Goal: Task Accomplishment & Management: Manage account settings

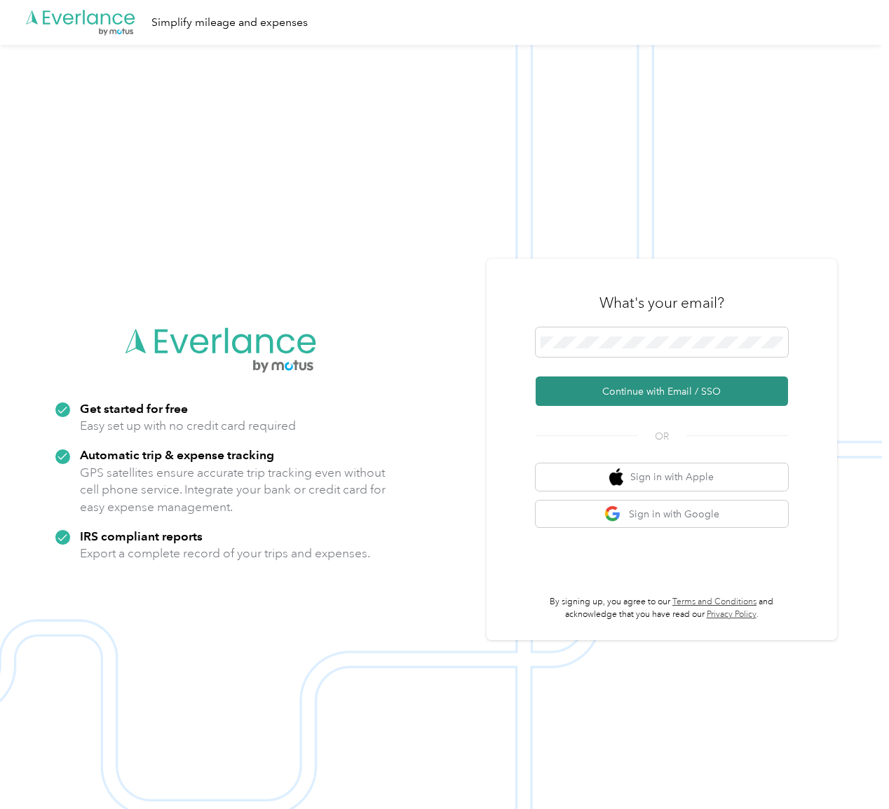
click at [626, 395] on button "Continue with Email / SSO" at bounding box center [662, 391] width 252 height 29
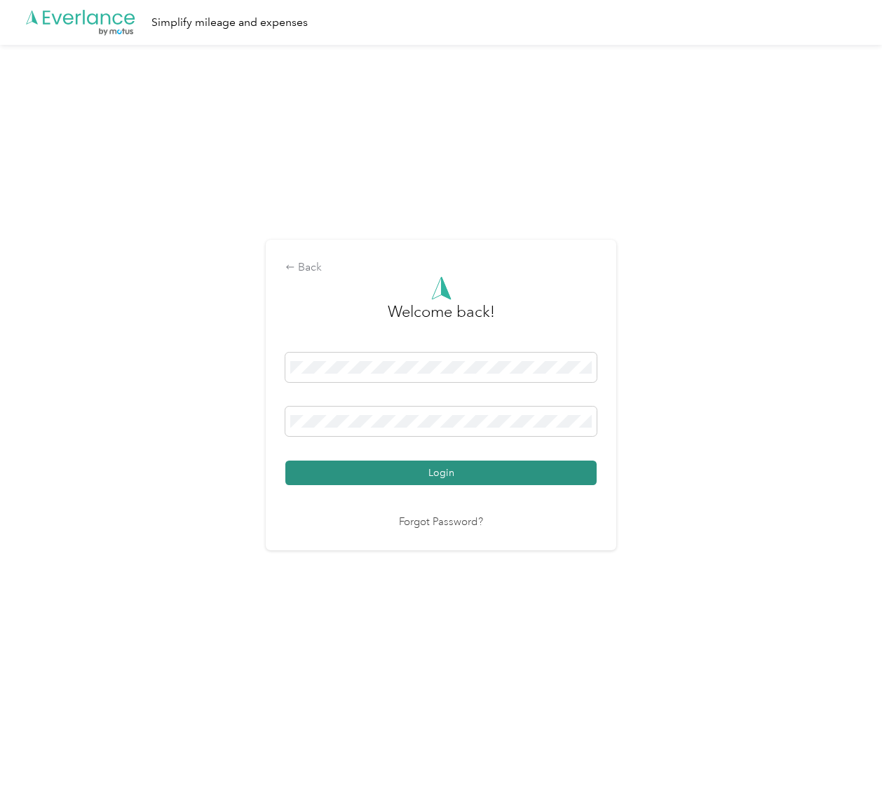
click at [461, 480] on button "Login" at bounding box center [440, 473] width 311 height 25
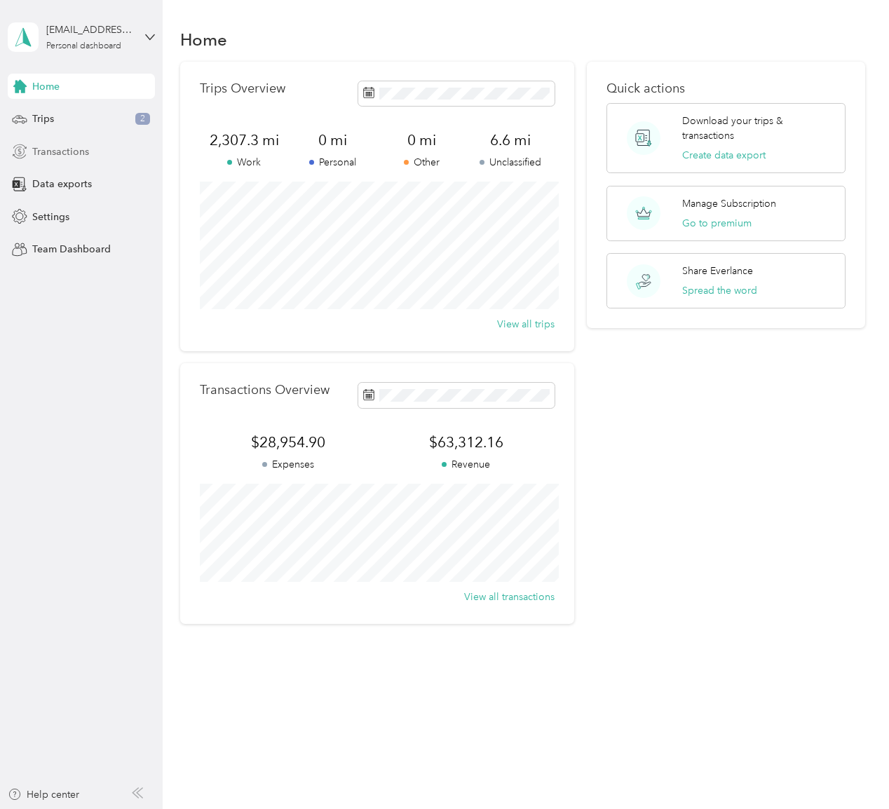
click at [58, 149] on span "Transactions" at bounding box center [60, 151] width 57 height 15
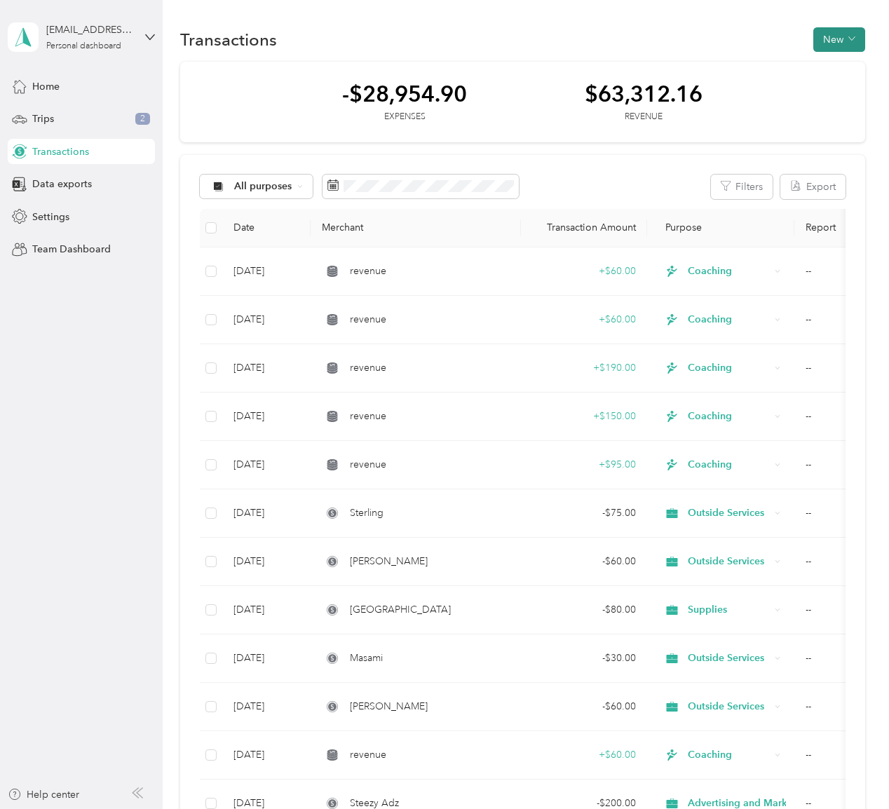
click at [858, 46] on button "New" at bounding box center [840, 39] width 52 height 25
click at [847, 82] on li "Revenue" at bounding box center [836, 91] width 73 height 25
click at [834, 93] on span "Revenue" at bounding box center [843, 90] width 39 height 15
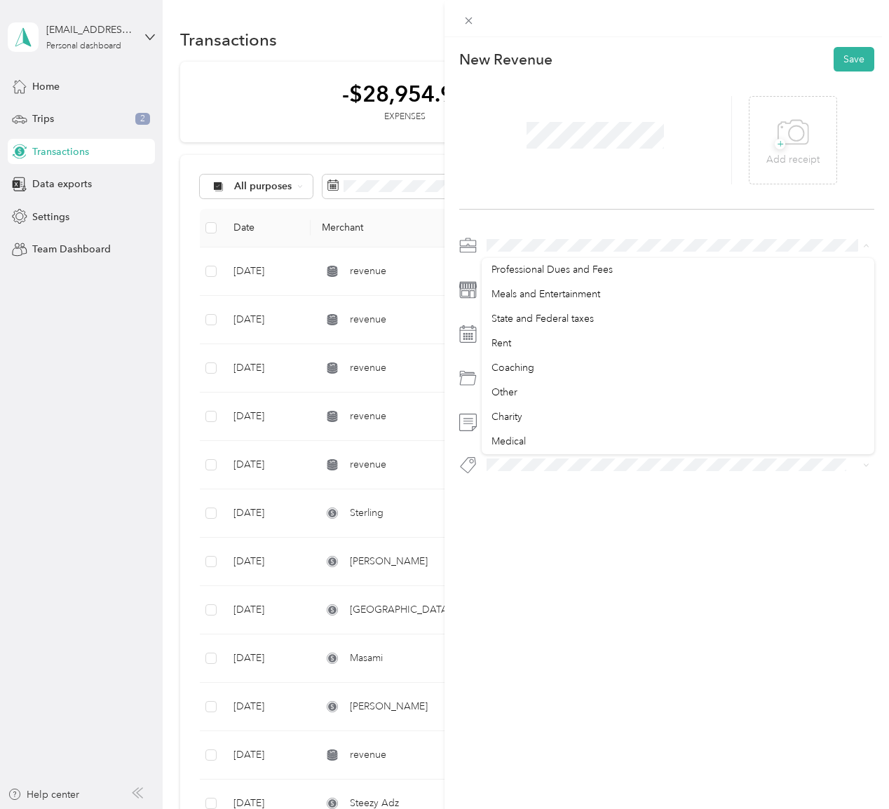
scroll to position [222, 0]
click at [581, 370] on li "Coaching" at bounding box center [678, 367] width 393 height 25
click at [587, 511] on div "Coaching" at bounding box center [678, 508] width 373 height 15
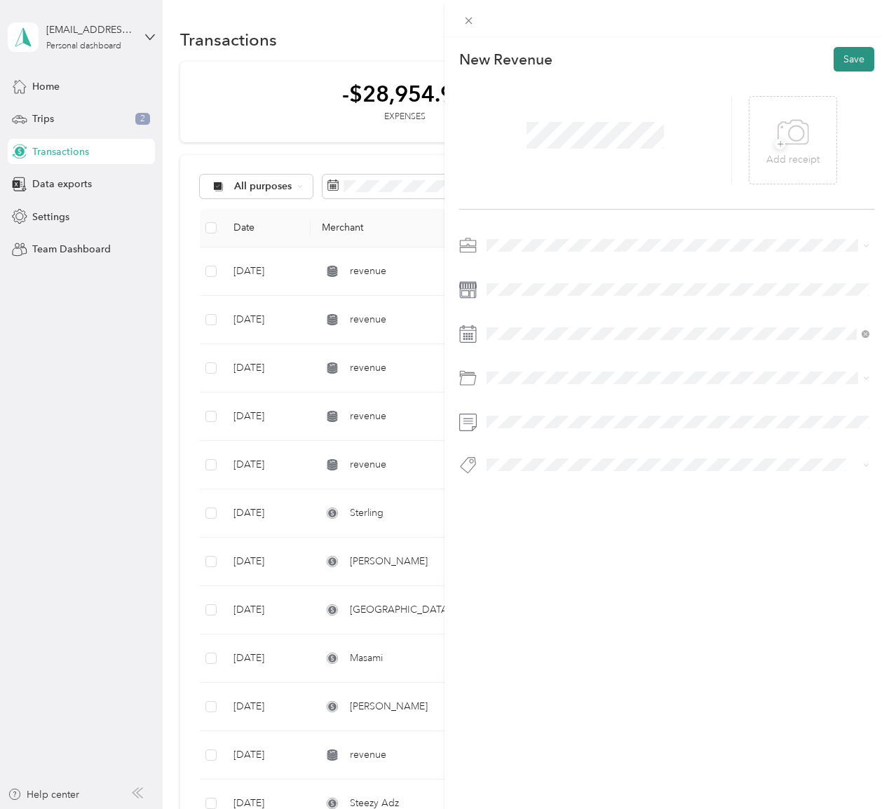
click at [851, 60] on button "Save" at bounding box center [854, 59] width 41 height 25
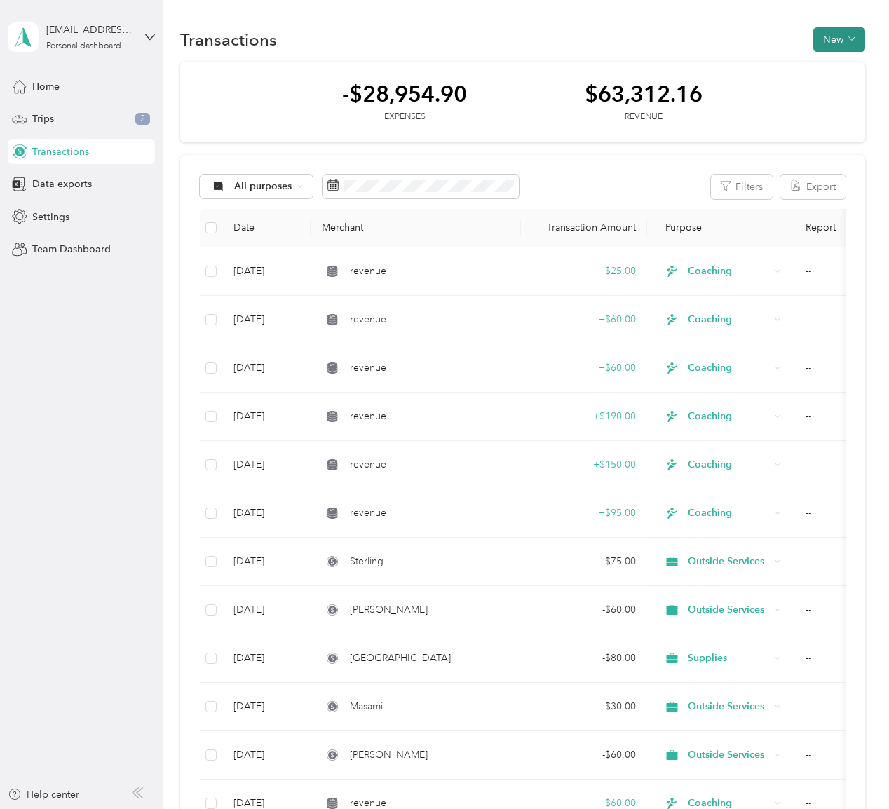
click at [852, 43] on button "New" at bounding box center [840, 39] width 52 height 25
click at [843, 88] on span "Revenue" at bounding box center [843, 90] width 39 height 15
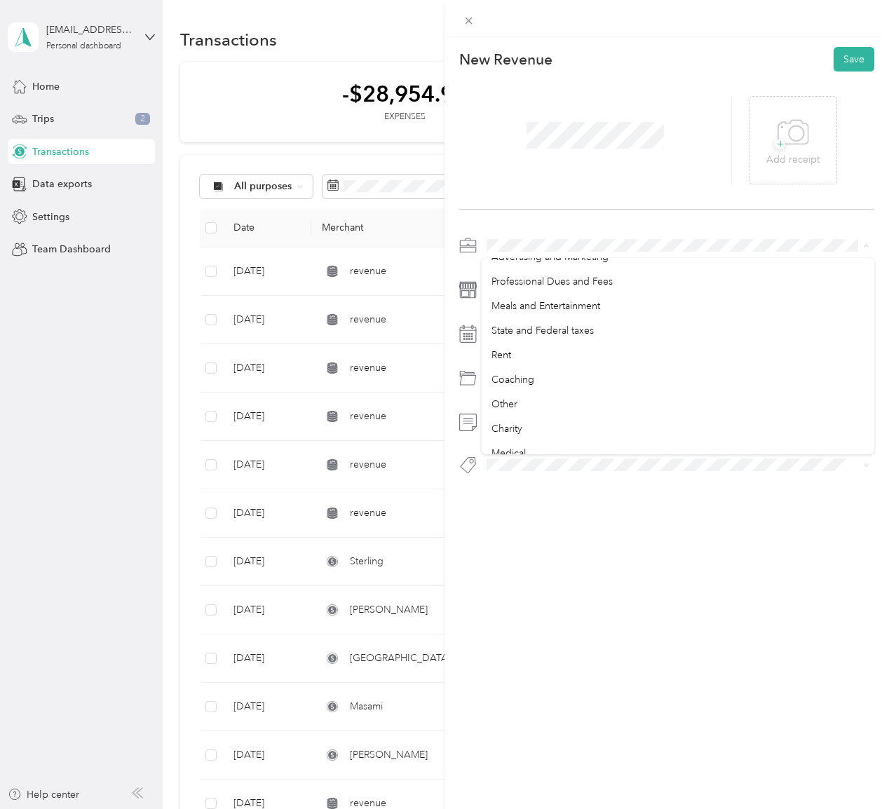
scroll to position [215, 0]
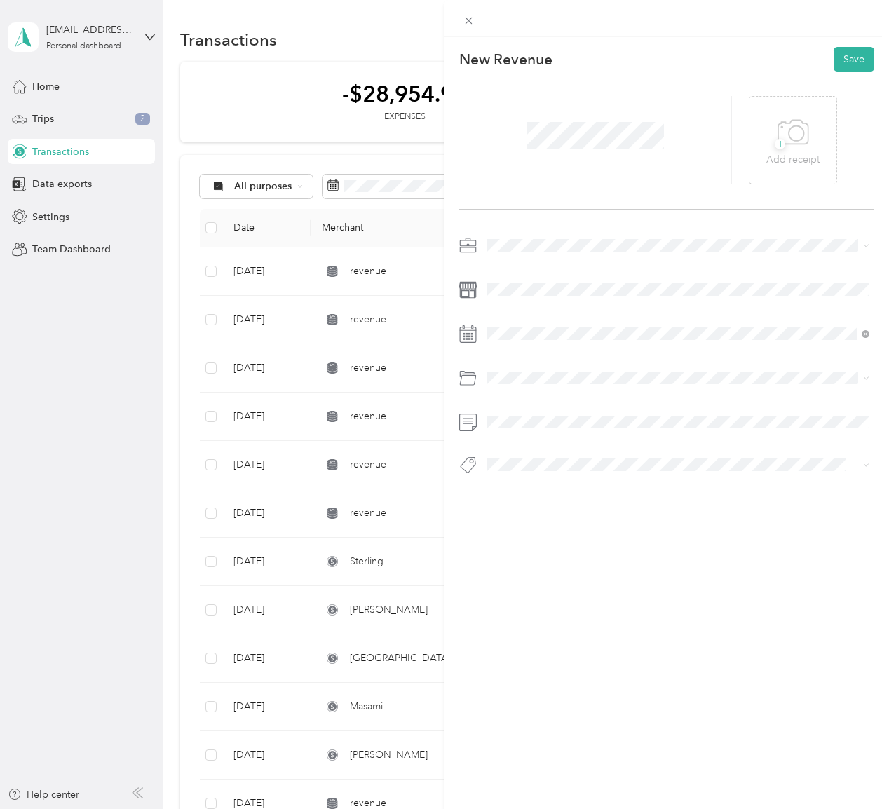
click at [591, 378] on li "Coaching" at bounding box center [678, 374] width 393 height 25
click at [560, 369] on span at bounding box center [678, 378] width 393 height 22
click at [581, 512] on li "Coaching" at bounding box center [678, 508] width 393 height 25
click at [552, 414] on span at bounding box center [678, 422] width 393 height 22
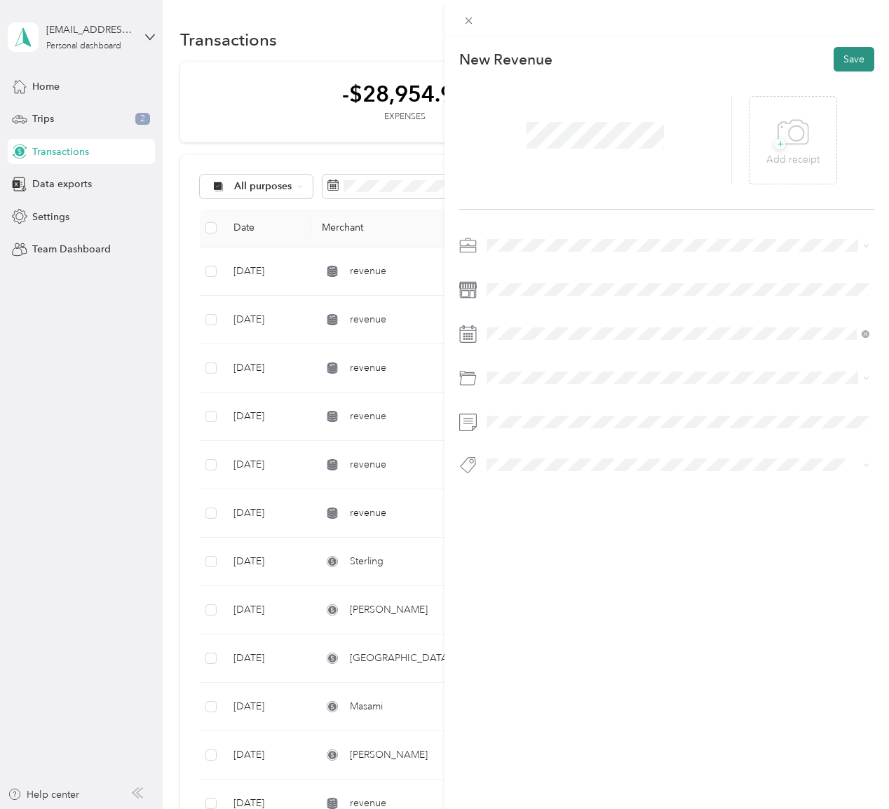
click at [847, 67] on button "Save" at bounding box center [854, 59] width 41 height 25
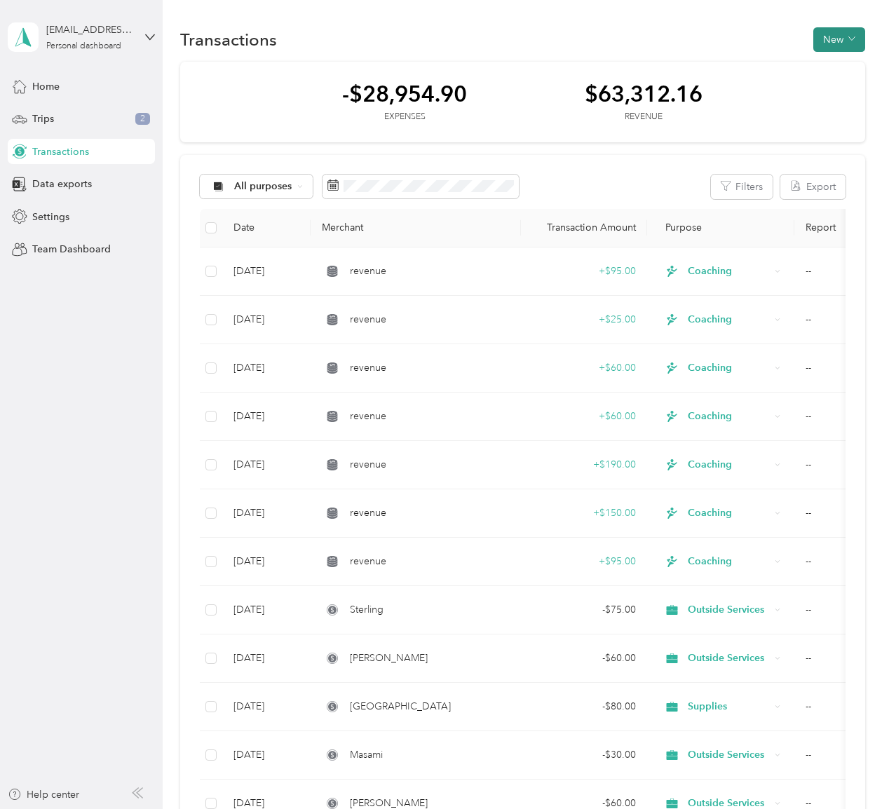
click at [856, 44] on span "button" at bounding box center [852, 40] width 7 height 12
click at [849, 82] on li "Revenue" at bounding box center [836, 91] width 73 height 25
click at [851, 94] on span "Revenue" at bounding box center [843, 90] width 39 height 15
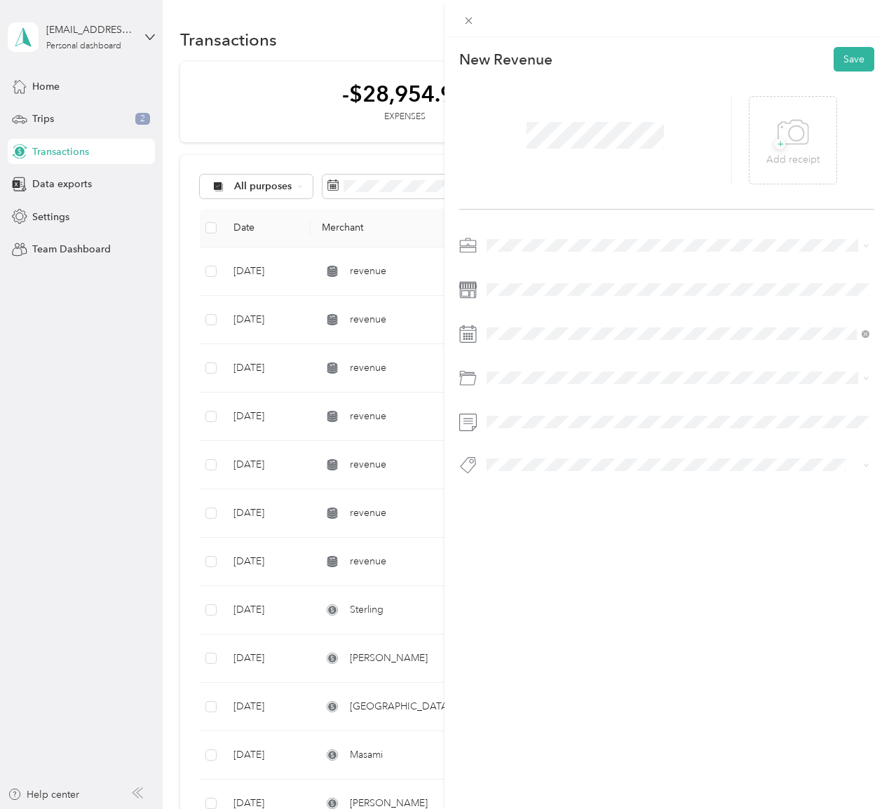
click at [539, 236] on span at bounding box center [678, 245] width 393 height 22
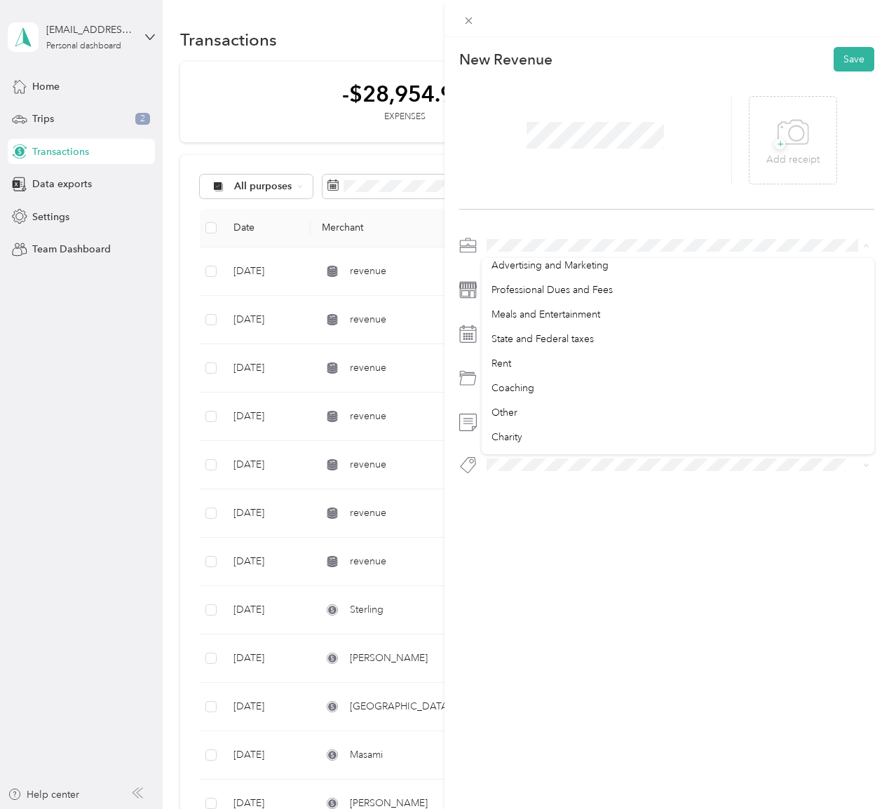
scroll to position [203, 0]
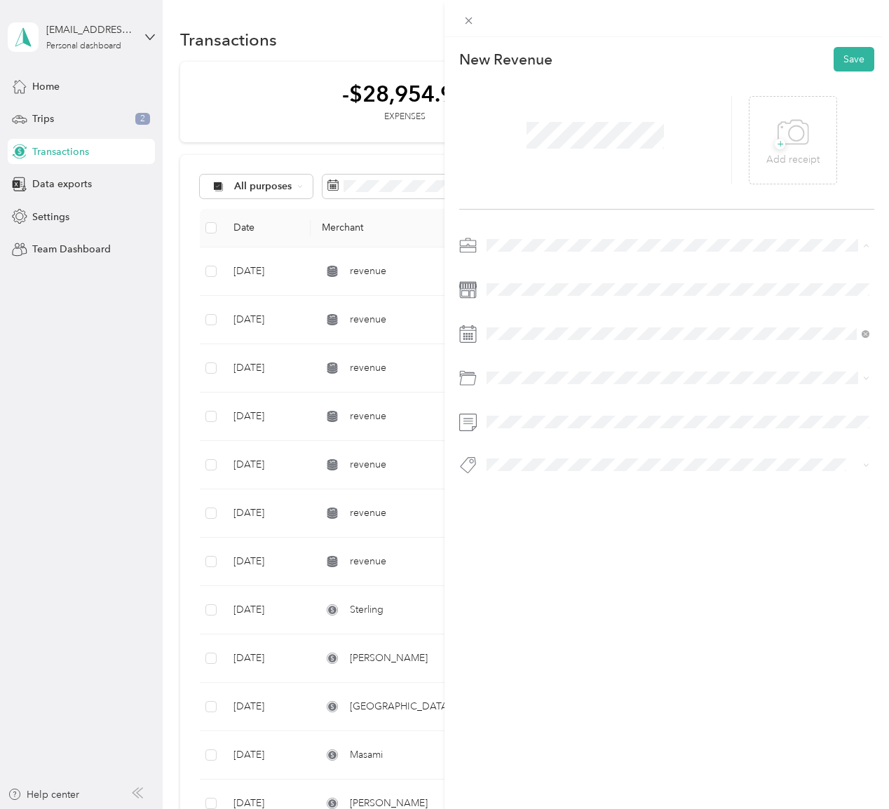
click at [576, 382] on div "Coaching" at bounding box center [678, 386] width 373 height 15
click at [520, 370] on span at bounding box center [678, 378] width 393 height 22
click at [588, 502] on div "Coaching" at bounding box center [678, 508] width 373 height 15
click at [869, 58] on button "Save" at bounding box center [854, 59] width 41 height 25
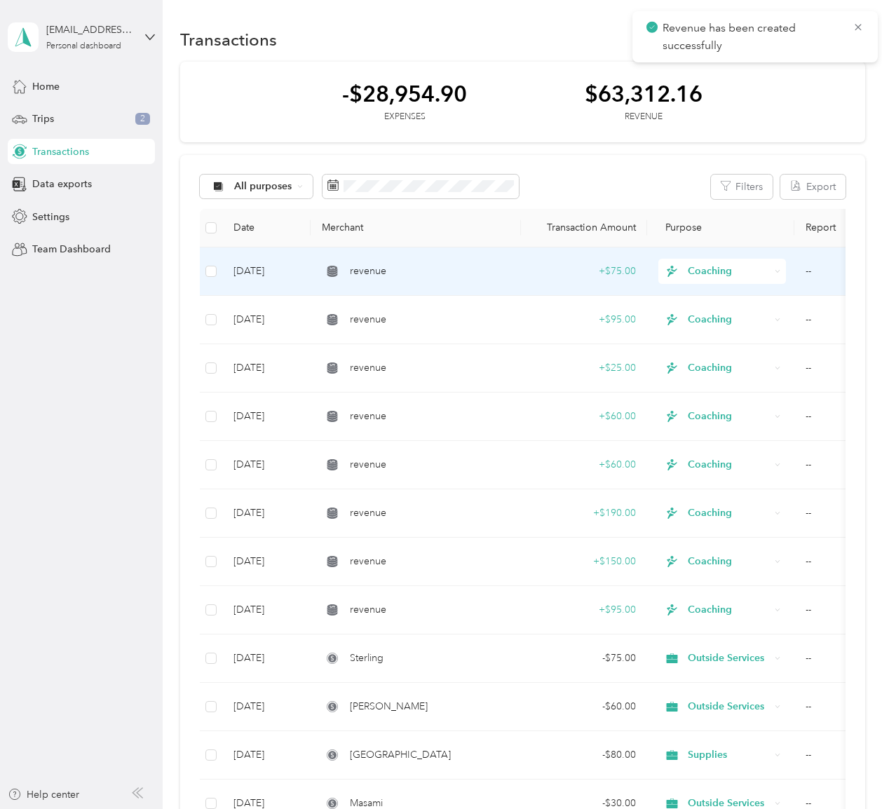
click at [629, 264] on div "+ $75.00" at bounding box center [584, 271] width 104 height 15
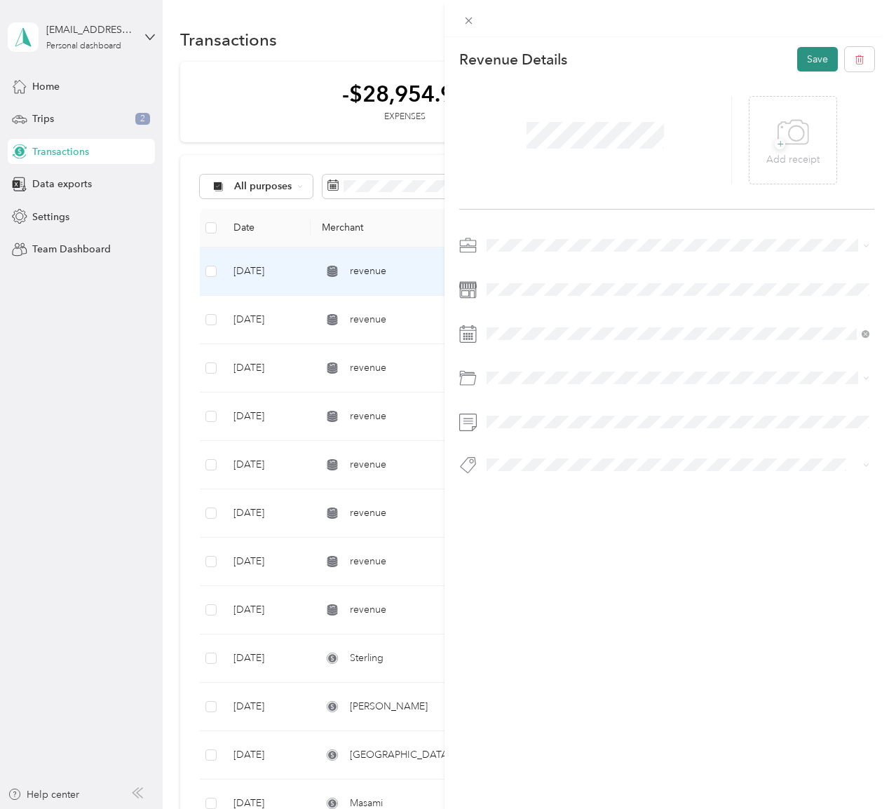
click at [800, 50] on button "Save" at bounding box center [817, 59] width 41 height 25
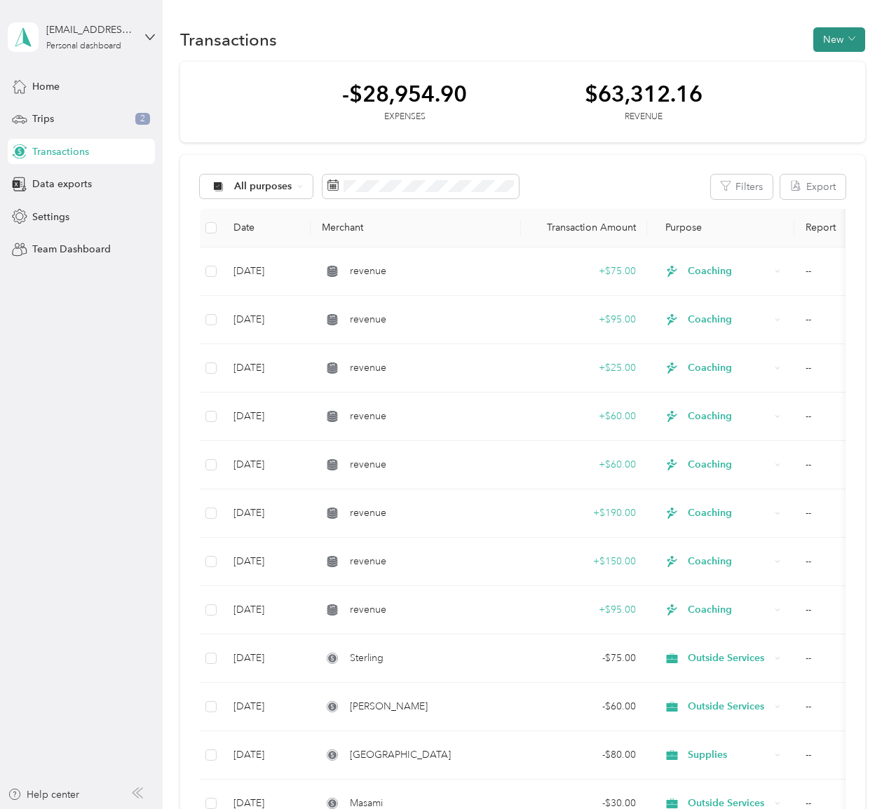
click at [851, 39] on button "New" at bounding box center [840, 39] width 52 height 25
click at [847, 87] on span "Revenue" at bounding box center [843, 90] width 39 height 15
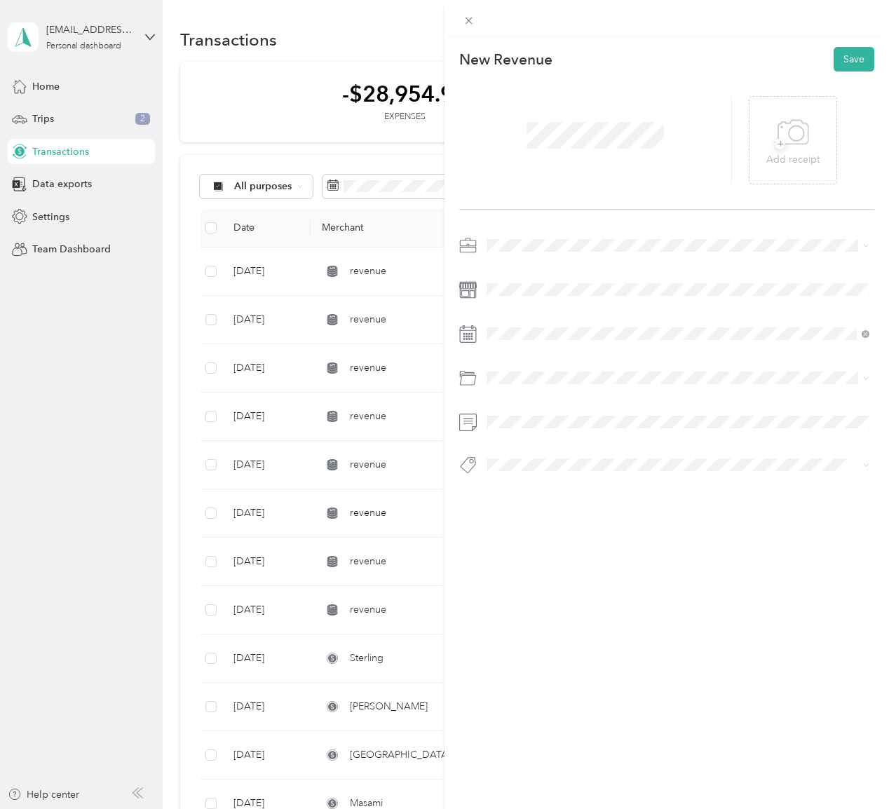
click at [532, 227] on div "New Revenue Save + Add receipt" at bounding box center [667, 285] width 445 height 497
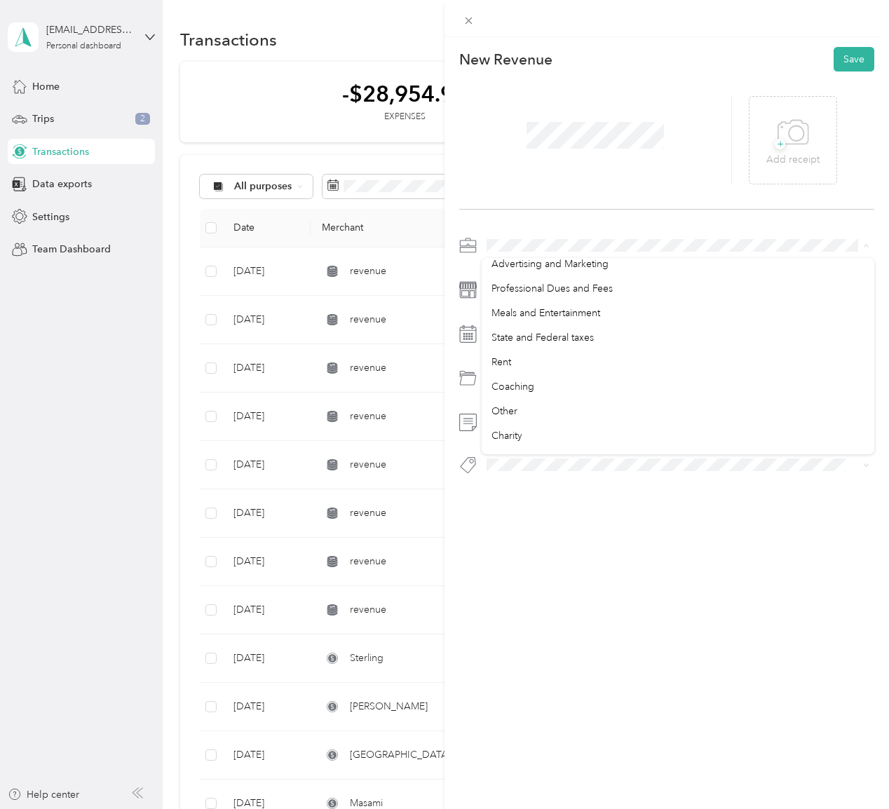
scroll to position [223, 0]
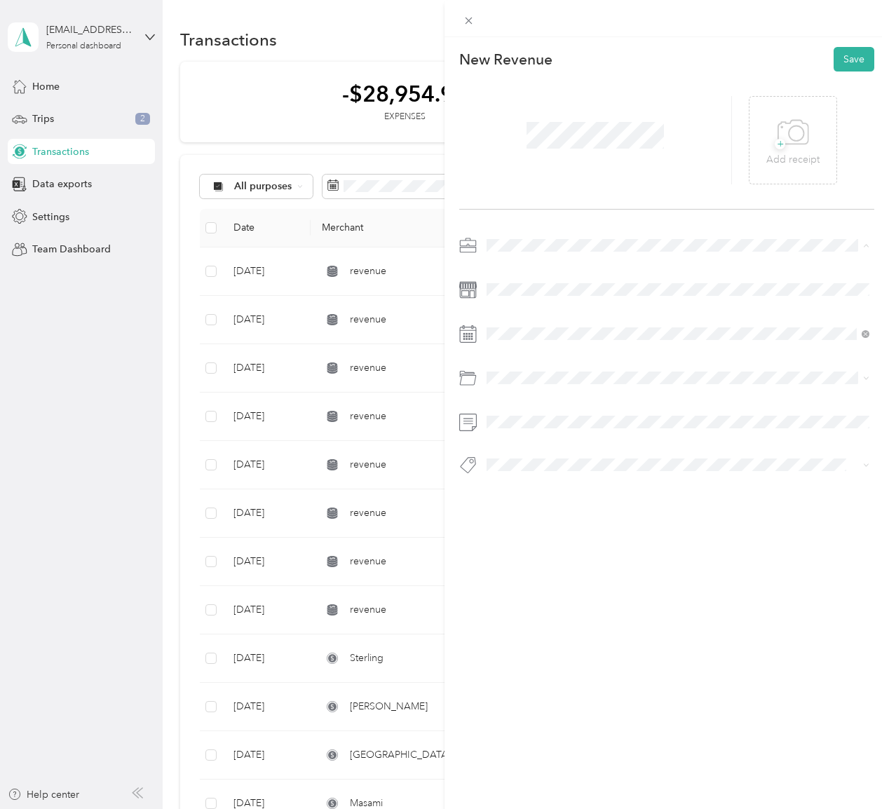
click at [598, 363] on div "Coaching" at bounding box center [678, 366] width 373 height 15
click at [512, 385] on span at bounding box center [678, 378] width 393 height 22
click at [564, 502] on div "Coaching" at bounding box center [678, 508] width 373 height 15
click at [849, 58] on button "Save" at bounding box center [854, 59] width 41 height 25
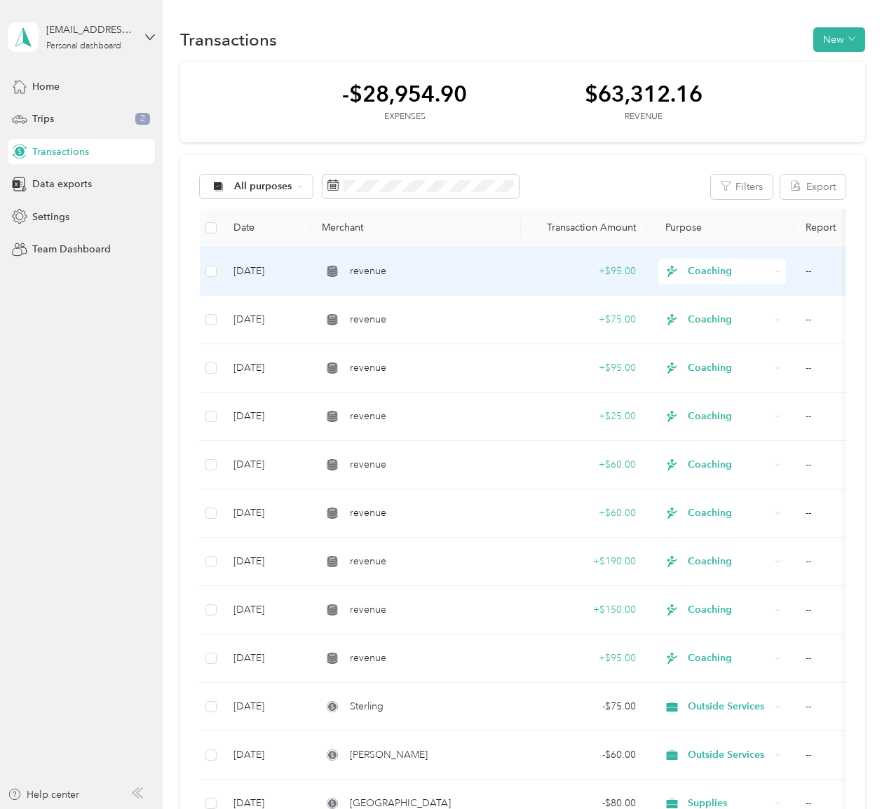
click at [535, 261] on td "+ $95.00" at bounding box center [584, 272] width 126 height 48
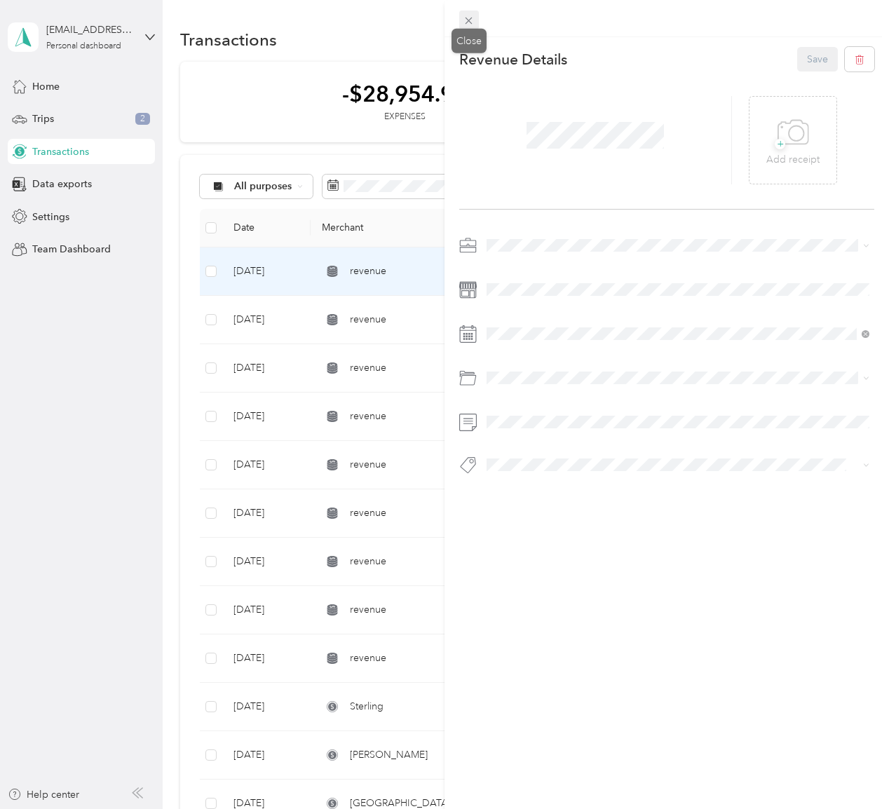
click at [468, 20] on icon at bounding box center [469, 21] width 7 height 7
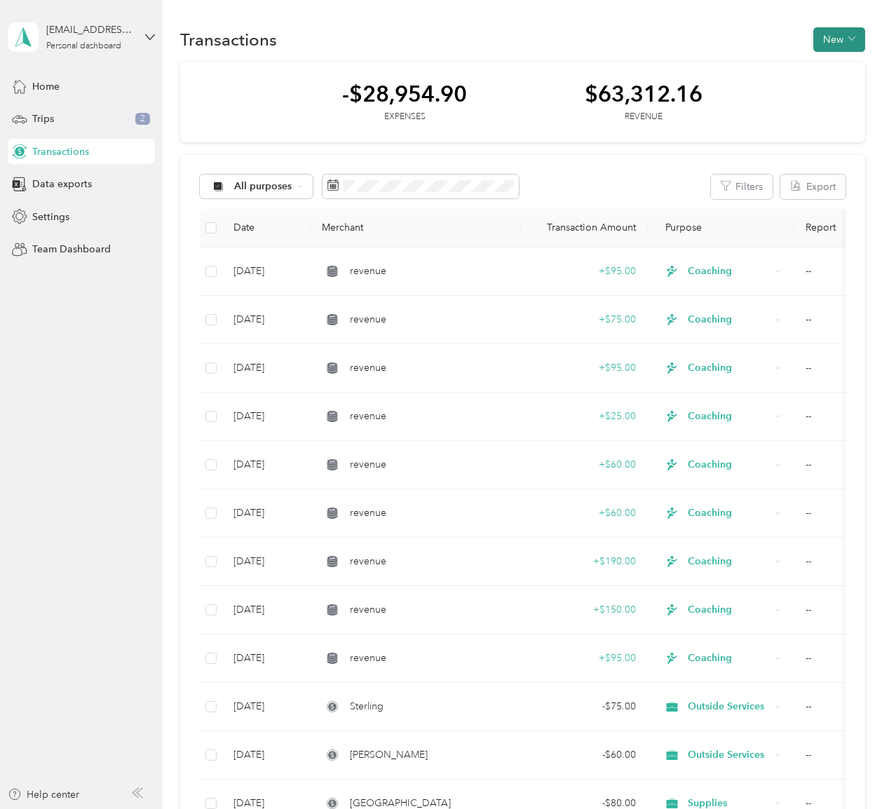
click at [825, 46] on button "New" at bounding box center [840, 39] width 52 height 25
click at [829, 88] on span "Revenue" at bounding box center [843, 90] width 39 height 15
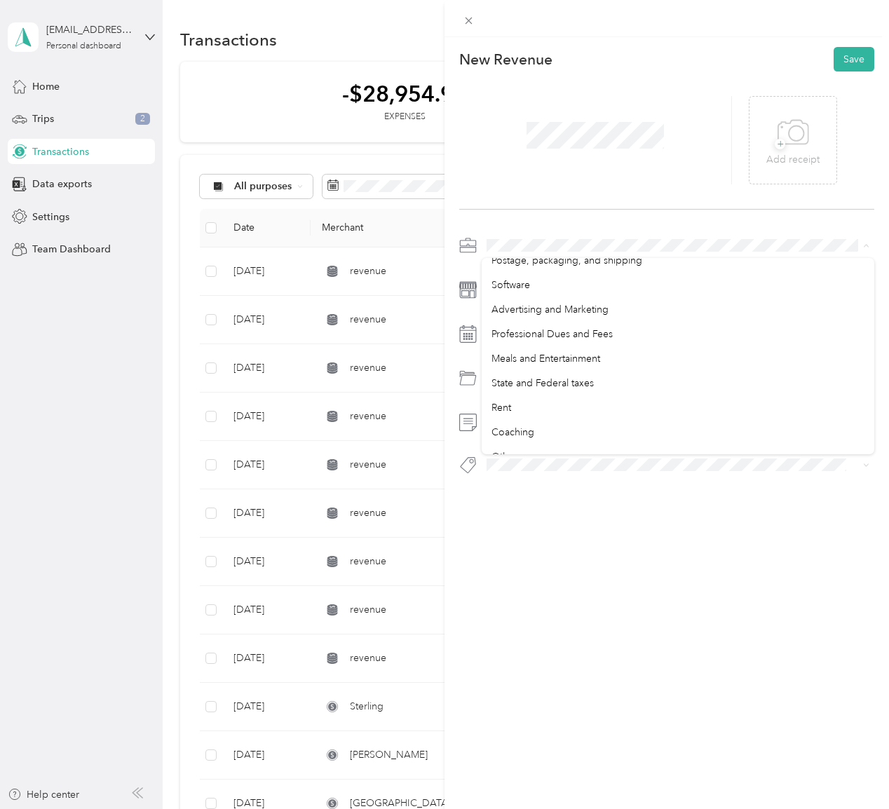
scroll to position [169, 0]
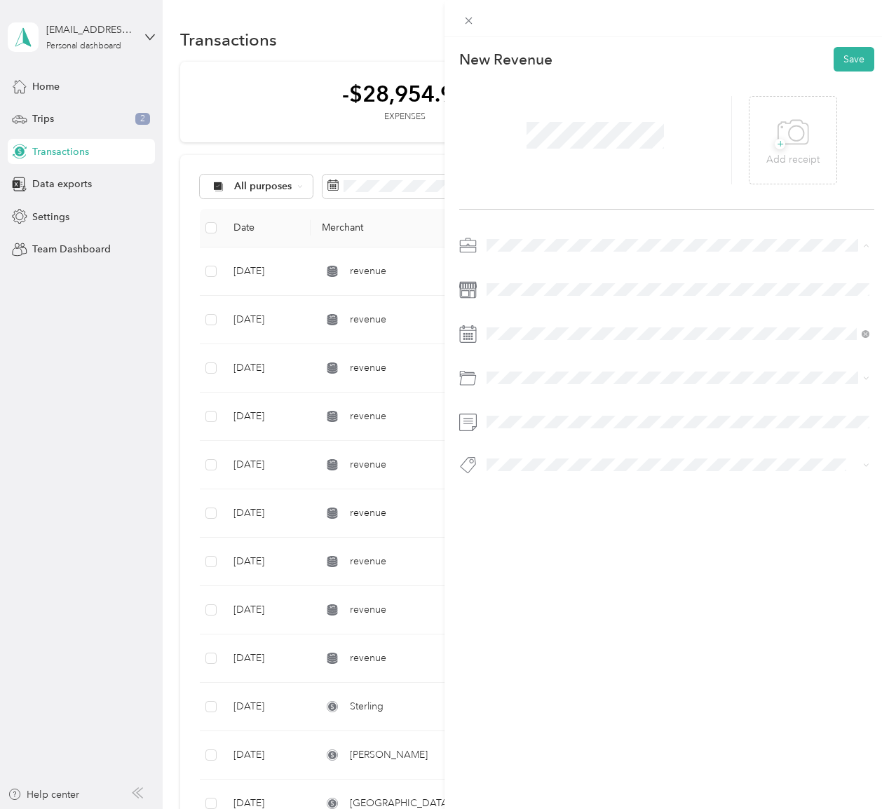
click at [653, 411] on li "Coaching" at bounding box center [678, 420] width 393 height 25
click at [606, 499] on li "Coaching" at bounding box center [678, 508] width 393 height 25
click at [859, 67] on button "Save" at bounding box center [854, 59] width 41 height 25
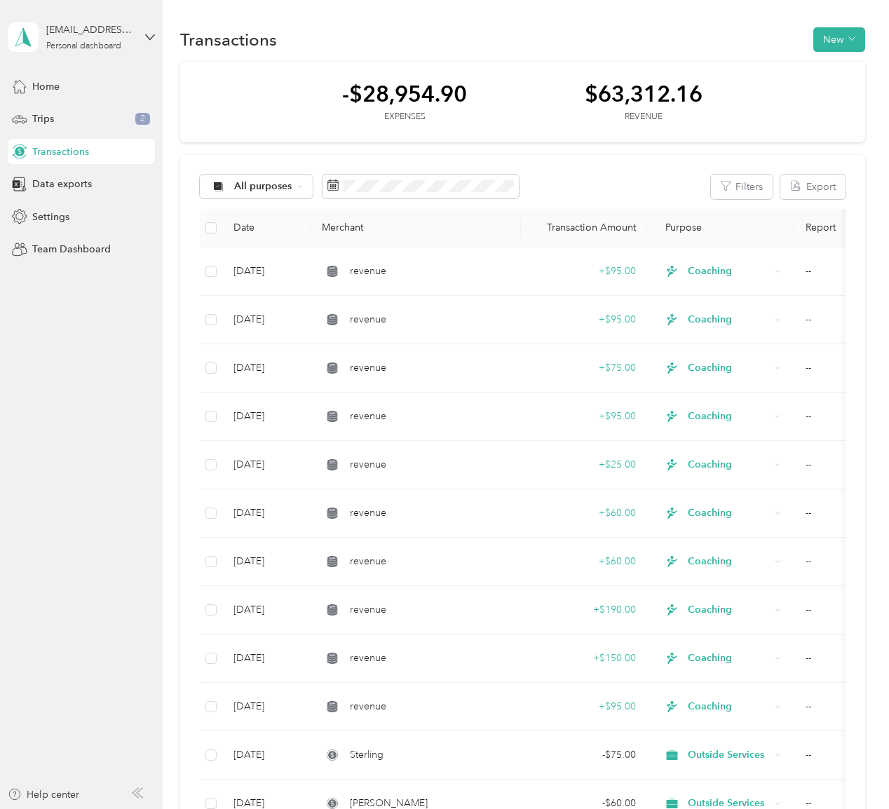
click at [433, 245] on th "Merchant" at bounding box center [416, 228] width 210 height 39
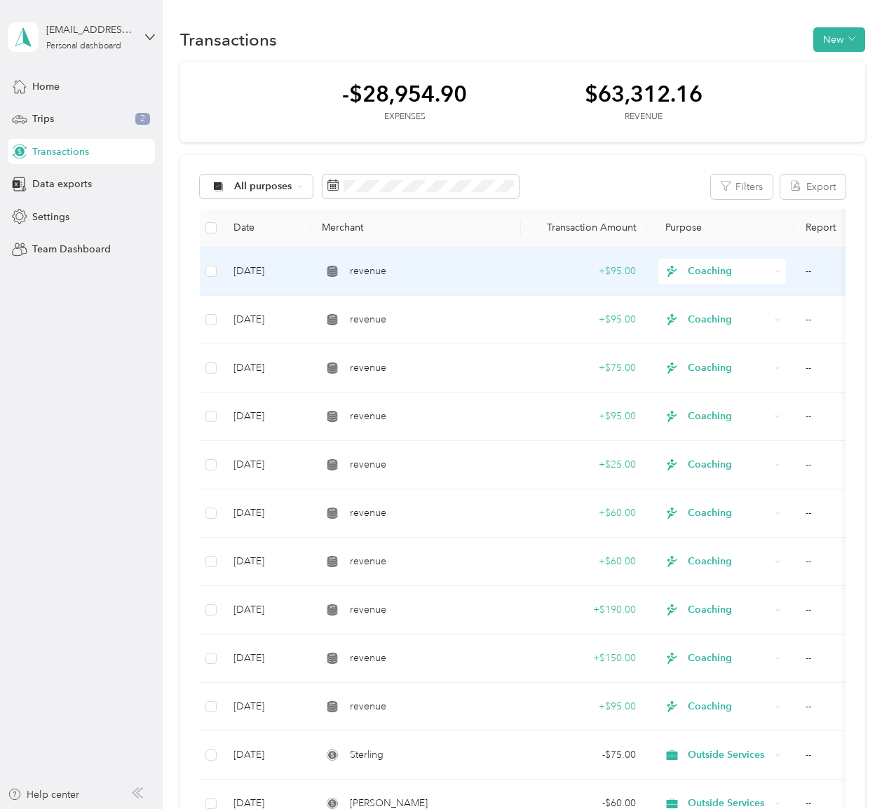
click at [433, 267] on div "revenue" at bounding box center [416, 271] width 188 height 15
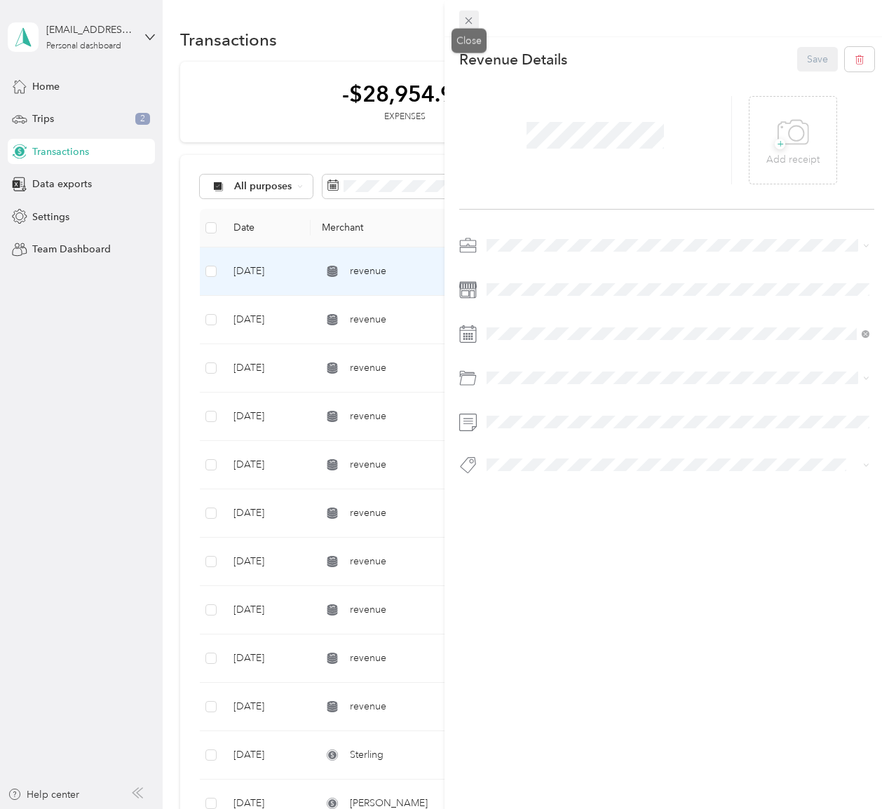
click at [468, 21] on icon at bounding box center [469, 21] width 7 height 7
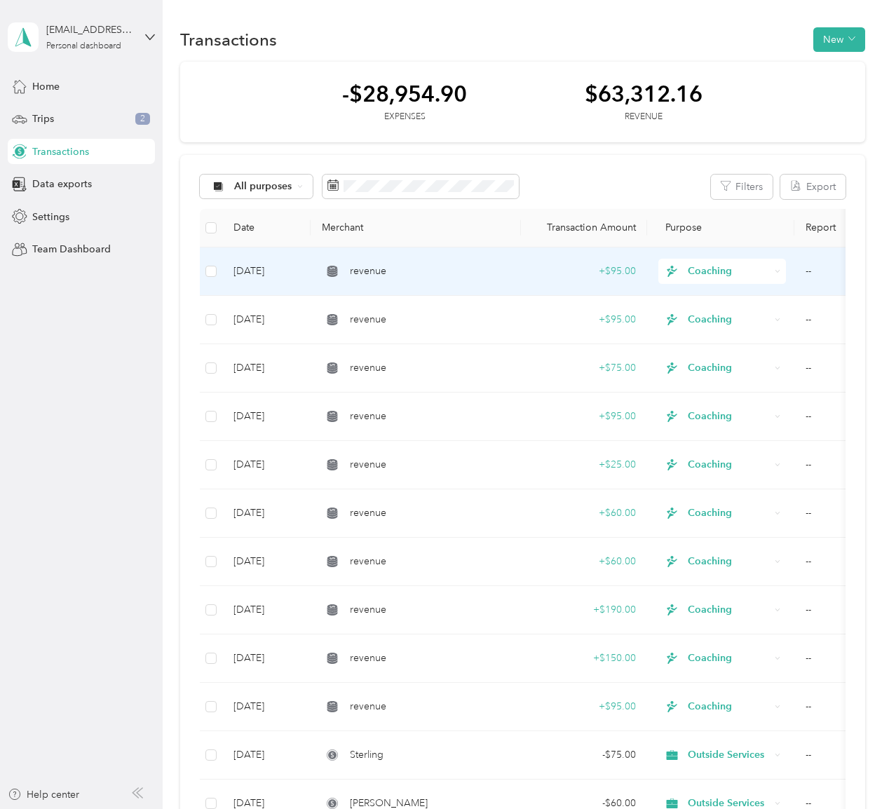
click at [408, 278] on div "revenue" at bounding box center [416, 271] width 188 height 15
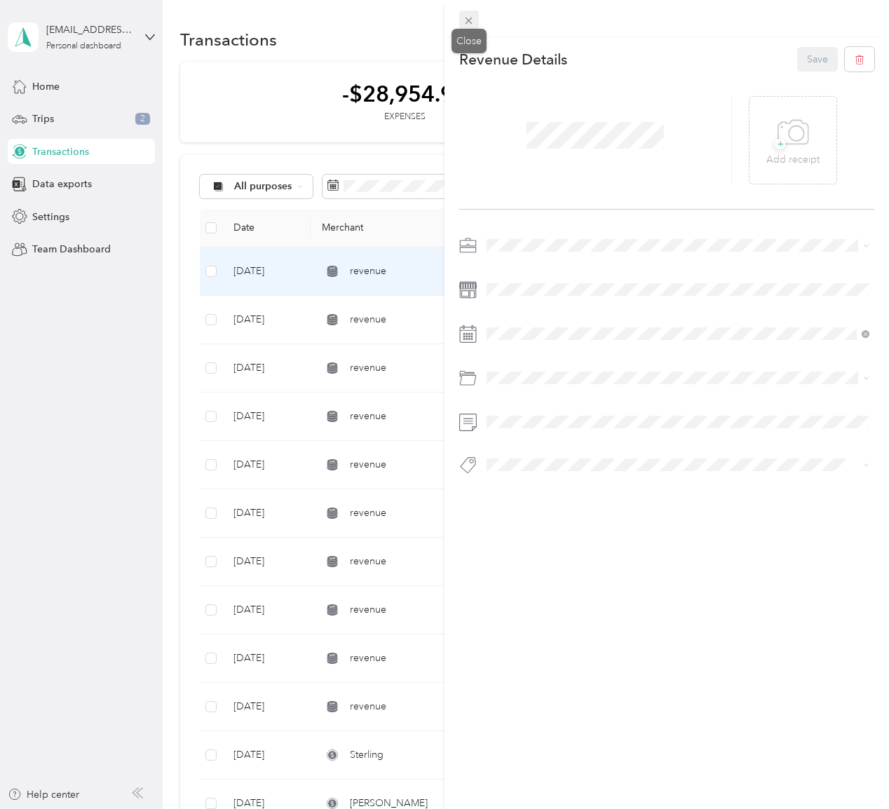
click at [468, 19] on icon at bounding box center [469, 21] width 12 height 12
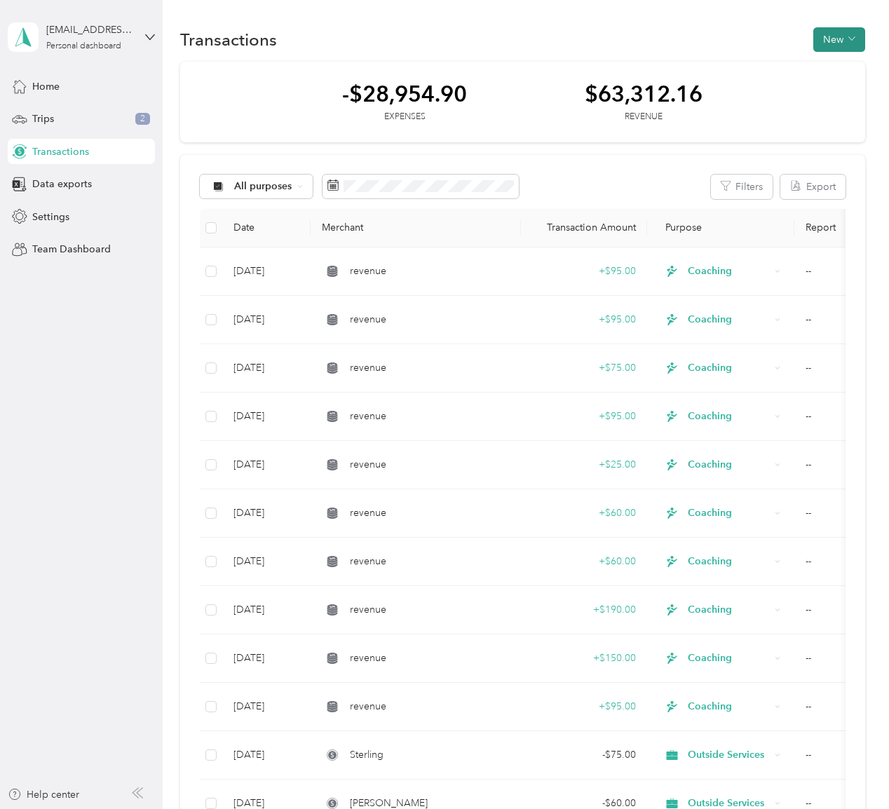
click at [856, 36] on icon "button" at bounding box center [852, 38] width 7 height 7
click at [844, 90] on span "Revenue" at bounding box center [843, 90] width 39 height 15
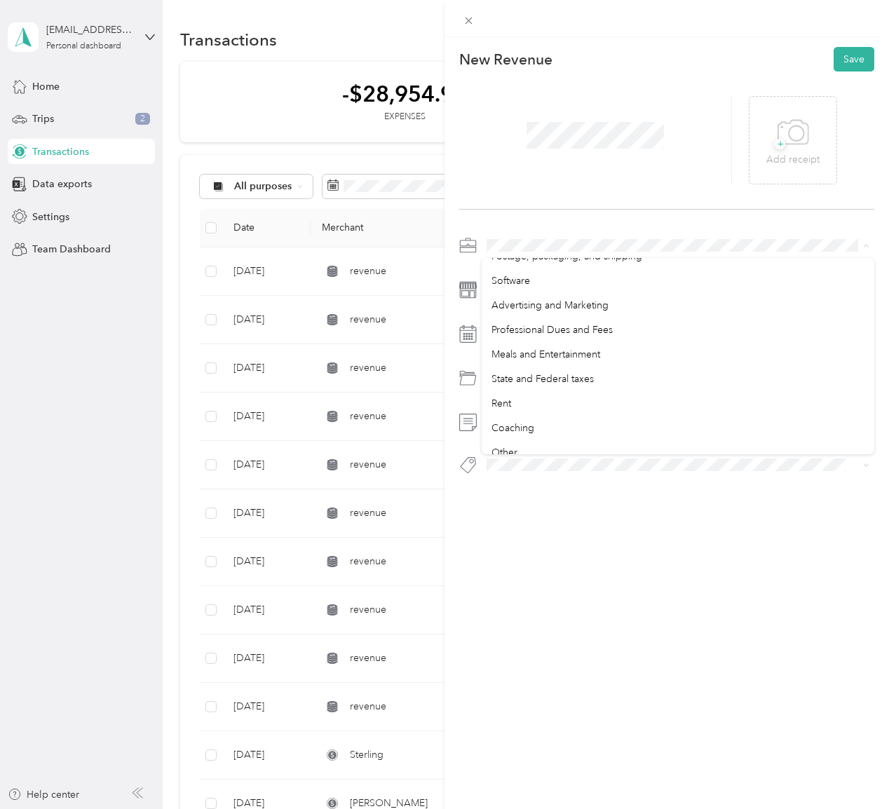
scroll to position [154, 0]
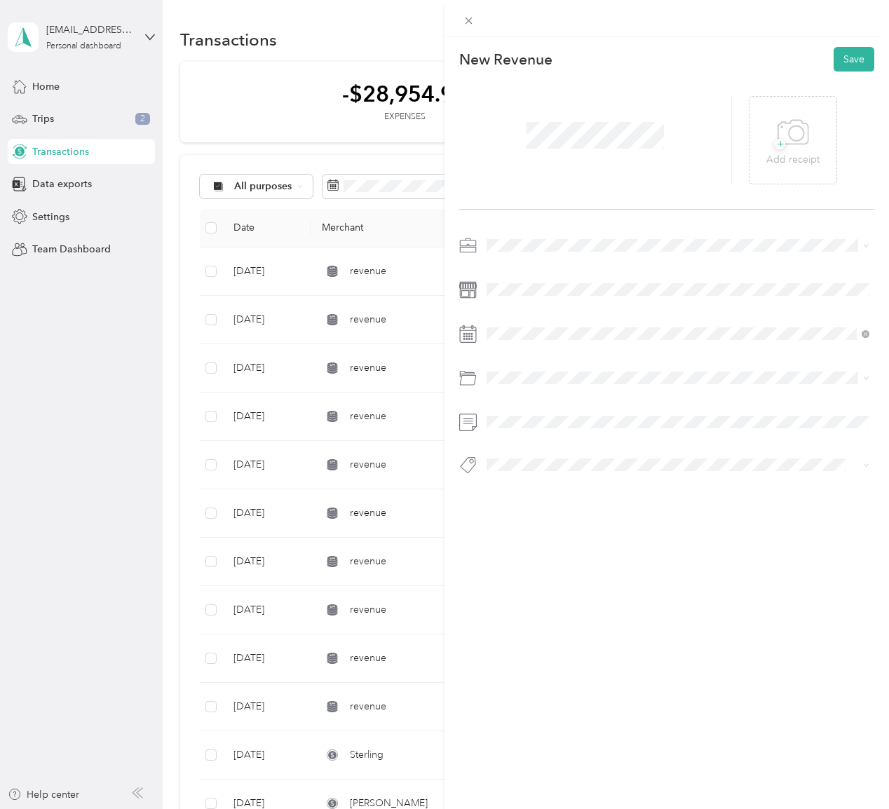
click at [601, 428] on div "Coaching" at bounding box center [678, 432] width 373 height 15
click at [586, 504] on div "Coaching" at bounding box center [678, 508] width 373 height 15
click at [849, 53] on button "Save" at bounding box center [854, 59] width 41 height 25
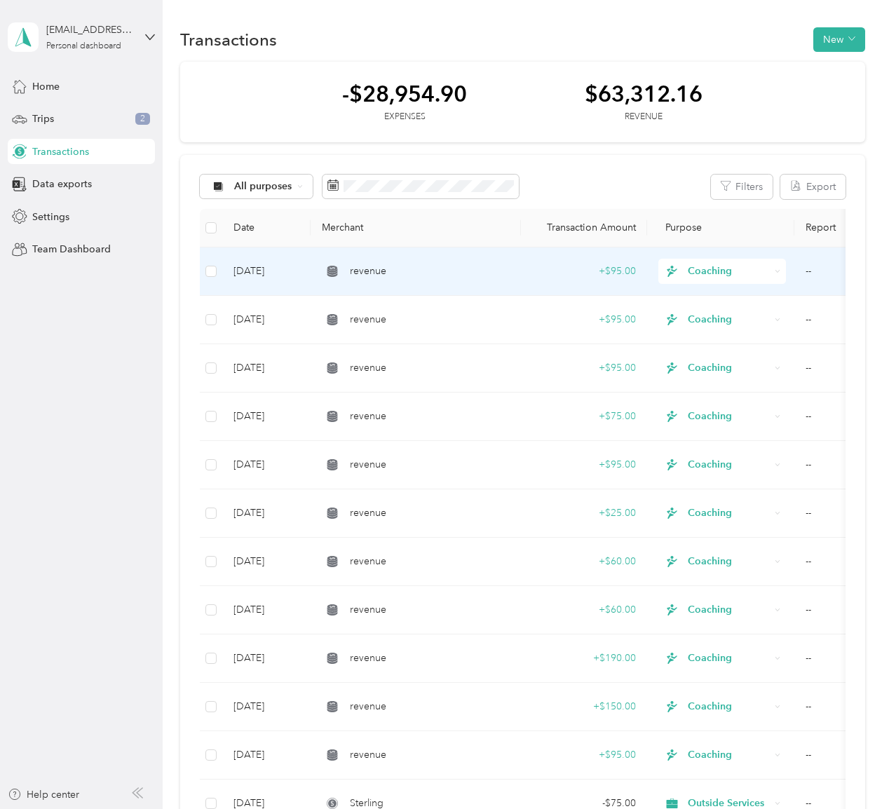
click at [531, 267] on td "+ $95.00" at bounding box center [584, 272] width 126 height 48
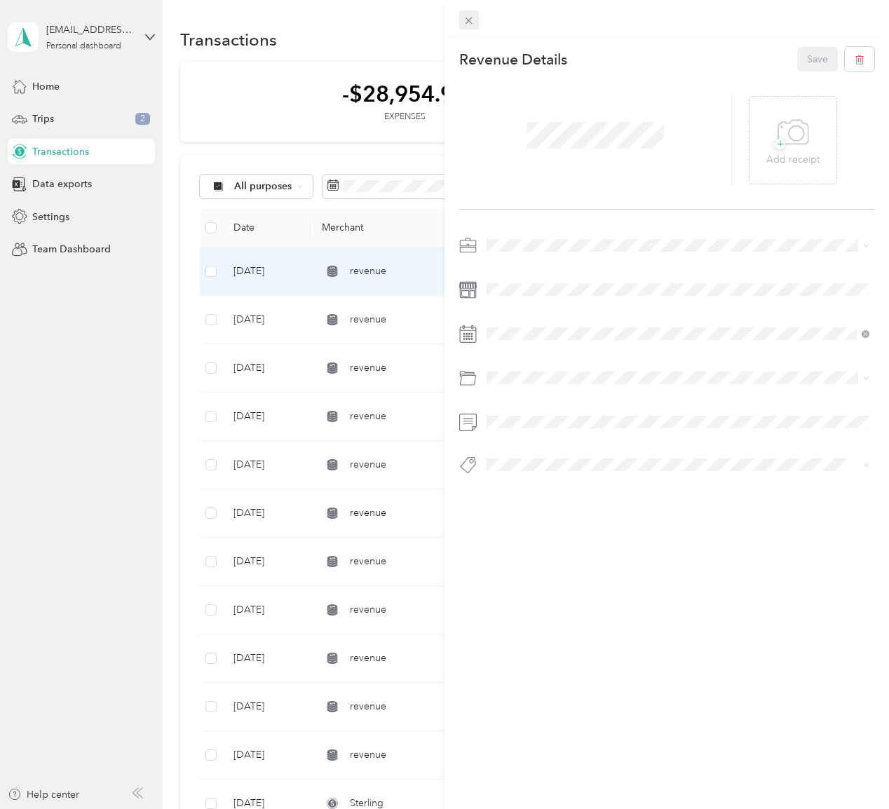
click at [473, 19] on icon at bounding box center [469, 21] width 12 height 12
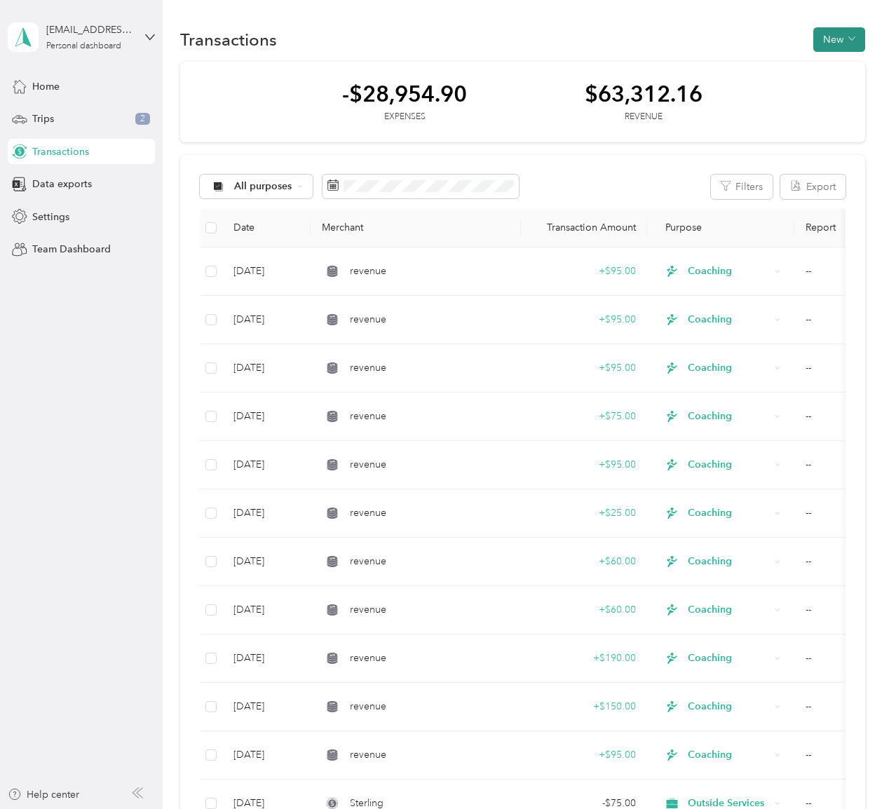
click at [856, 35] on icon "button" at bounding box center [852, 38] width 7 height 7
click at [849, 90] on span "Revenue" at bounding box center [843, 90] width 39 height 15
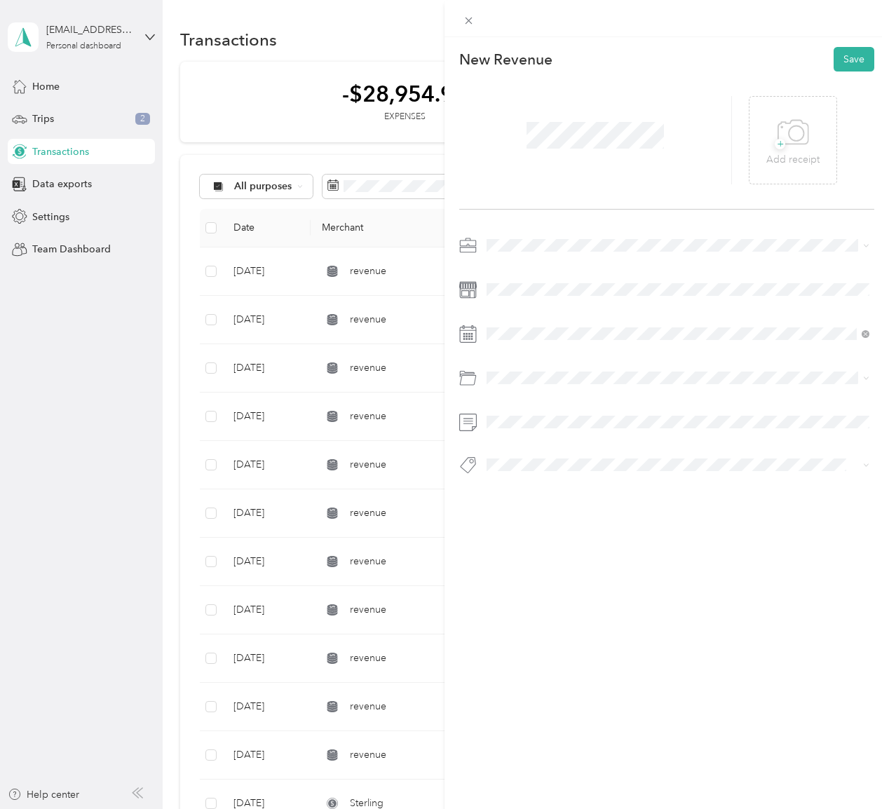
click at [567, 236] on span at bounding box center [678, 245] width 393 height 22
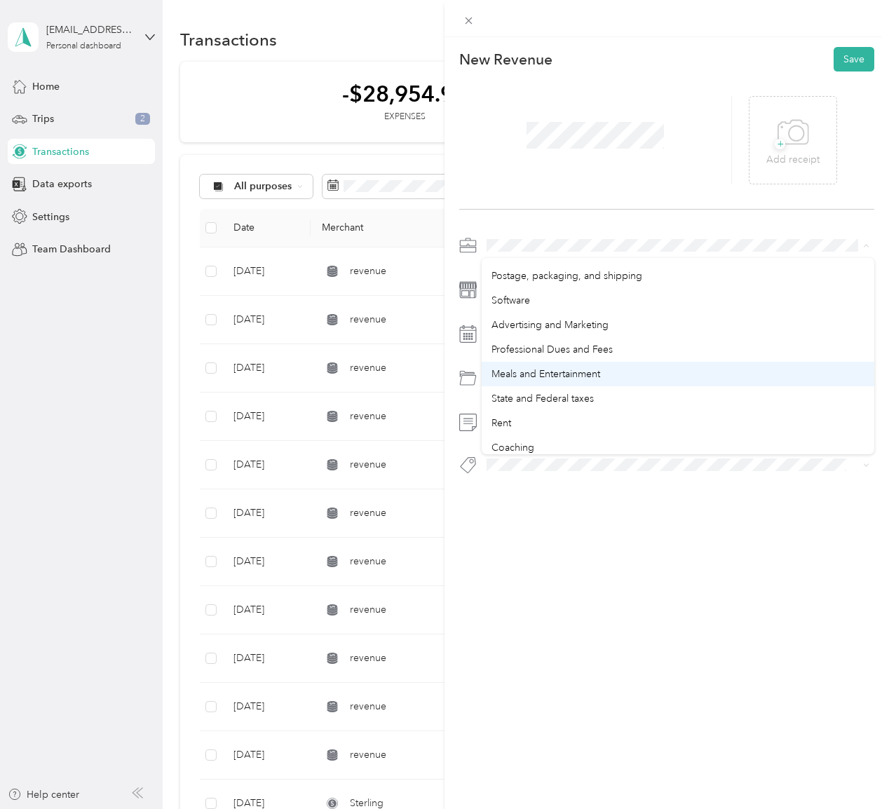
scroll to position [177, 0]
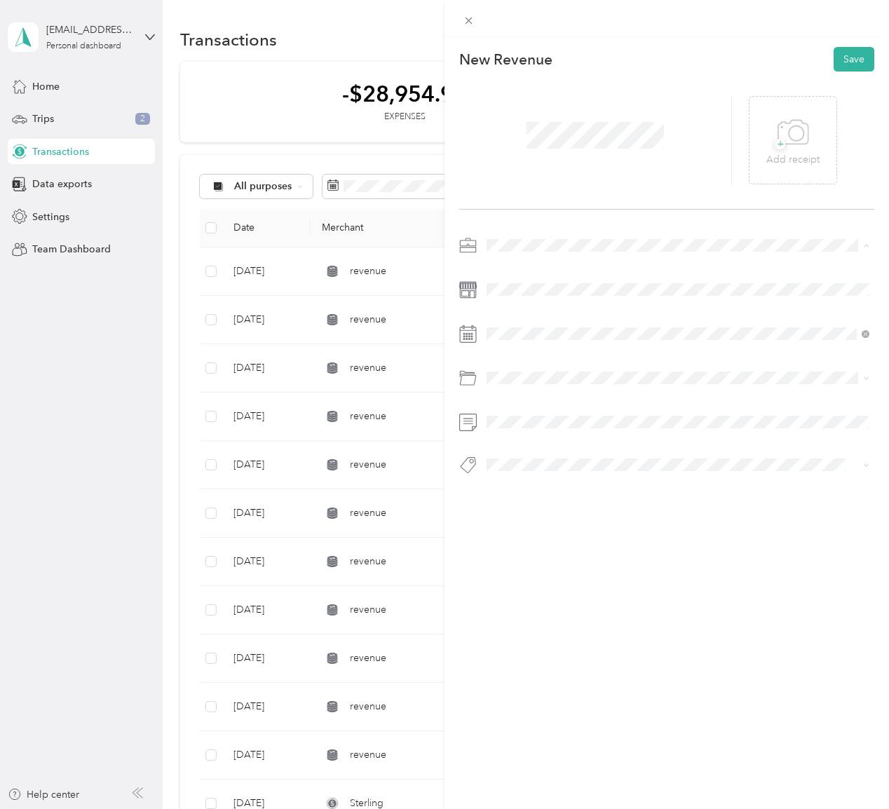
click at [592, 405] on div "Coaching" at bounding box center [678, 412] width 373 height 15
click at [600, 507] on div "Coaching" at bounding box center [678, 507] width 373 height 15
click at [863, 61] on button "Save" at bounding box center [854, 59] width 41 height 25
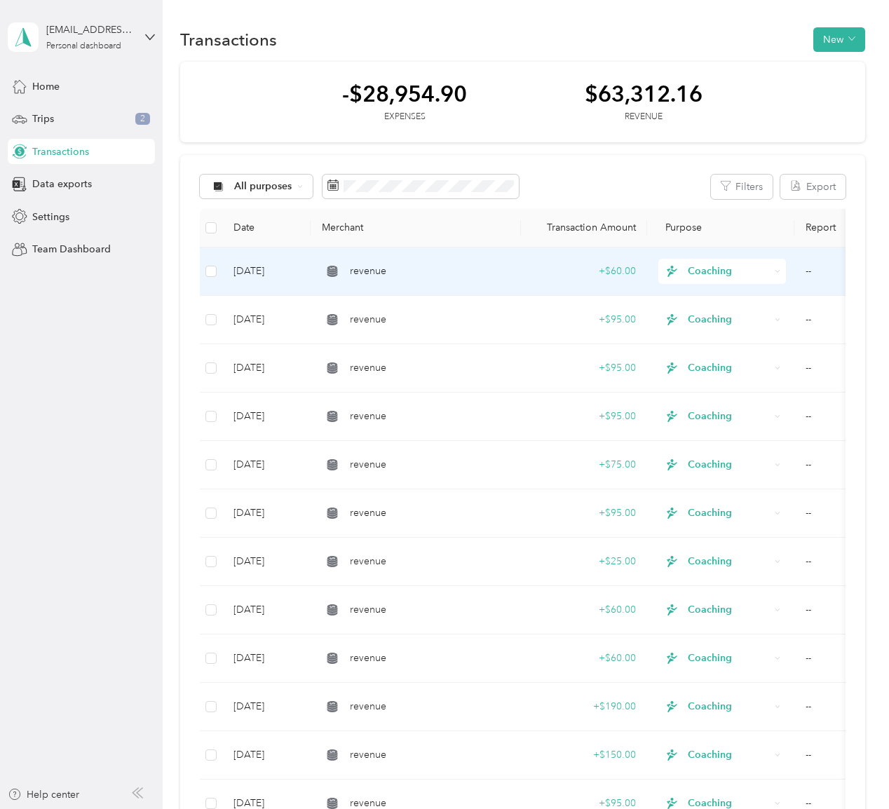
click at [457, 265] on div "revenue" at bounding box center [416, 271] width 188 height 15
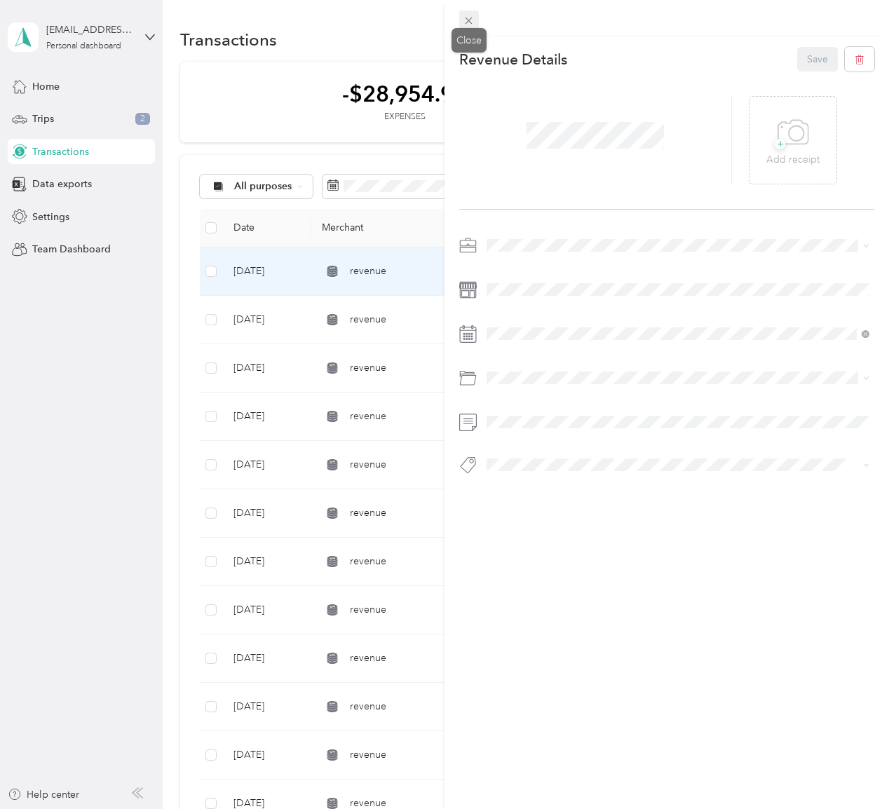
click at [473, 23] on icon at bounding box center [469, 21] width 12 height 12
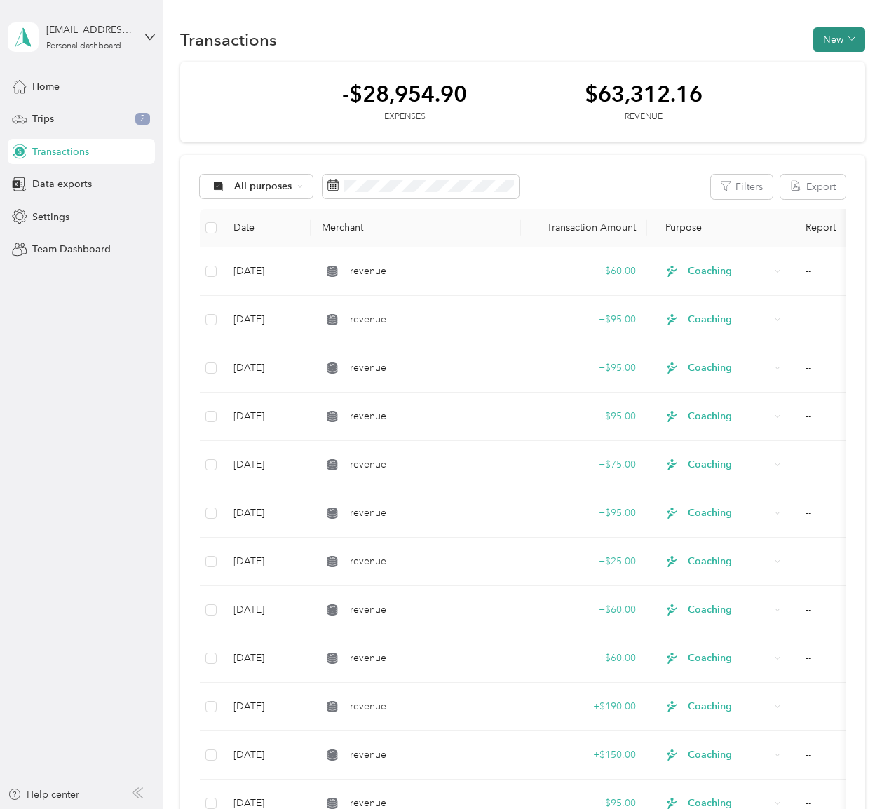
click at [854, 41] on button "New" at bounding box center [840, 39] width 52 height 25
click at [849, 85] on span "Revenue" at bounding box center [843, 90] width 39 height 15
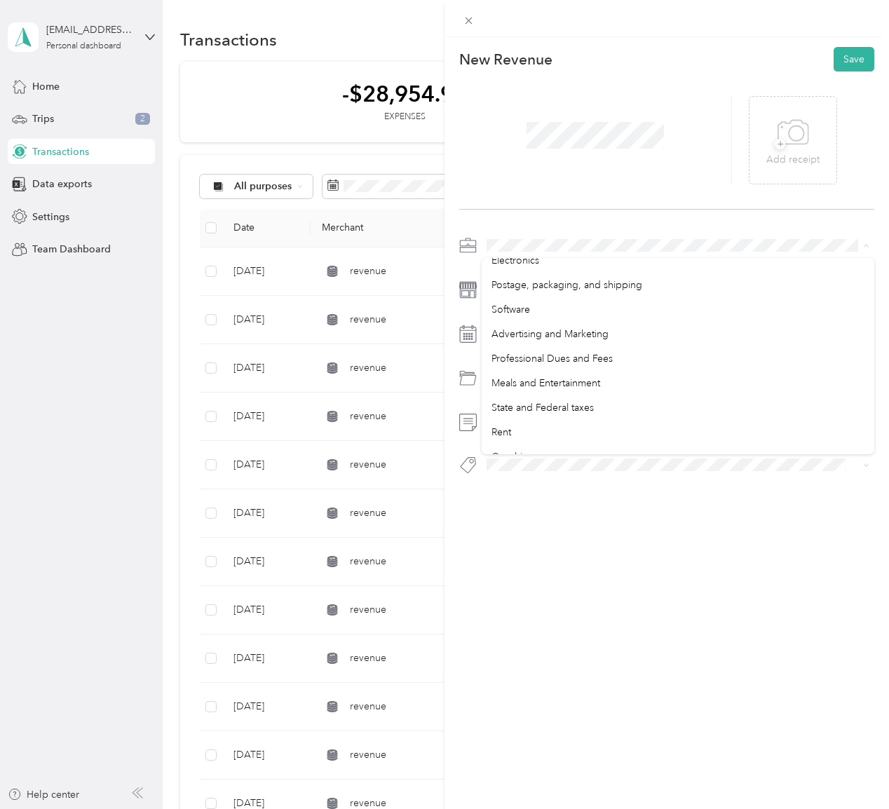
scroll to position [187, 0]
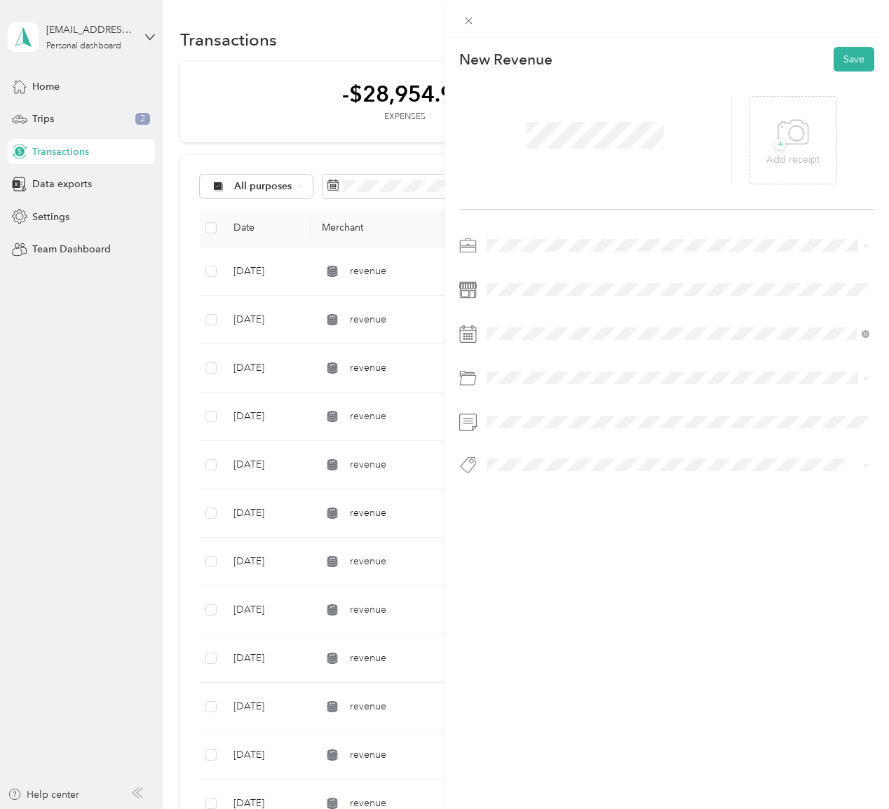
click at [598, 396] on div "Coaching" at bounding box center [678, 403] width 373 height 15
click at [614, 505] on div "Coaching" at bounding box center [678, 508] width 373 height 15
click at [555, 431] on span at bounding box center [678, 422] width 393 height 22
click at [852, 64] on button "Save" at bounding box center [854, 59] width 41 height 25
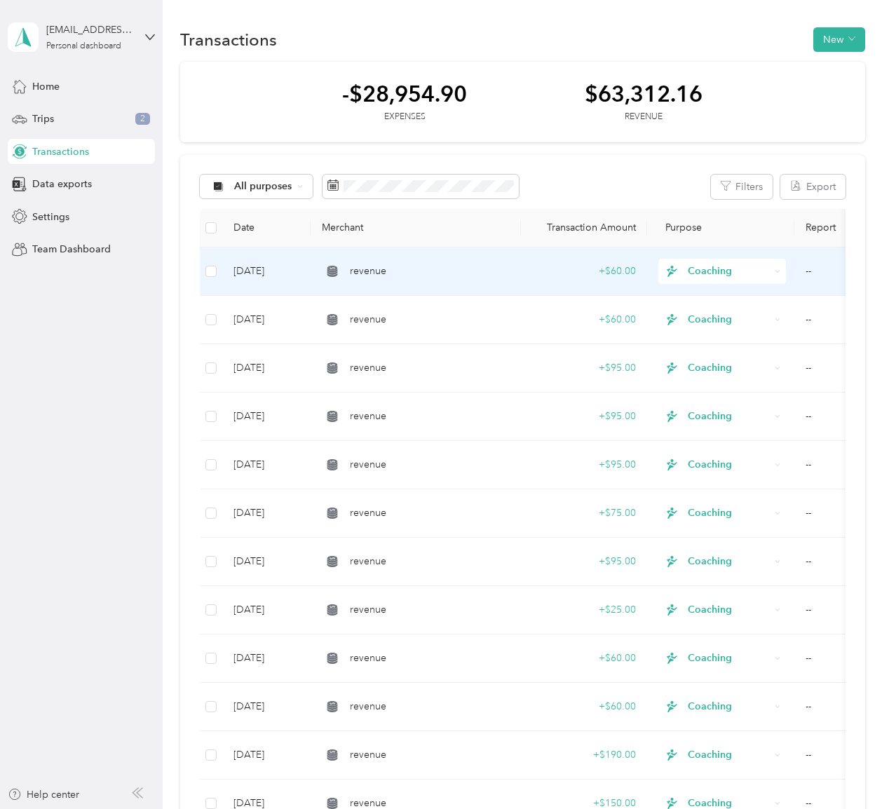
click at [407, 266] on div "revenue" at bounding box center [416, 271] width 188 height 15
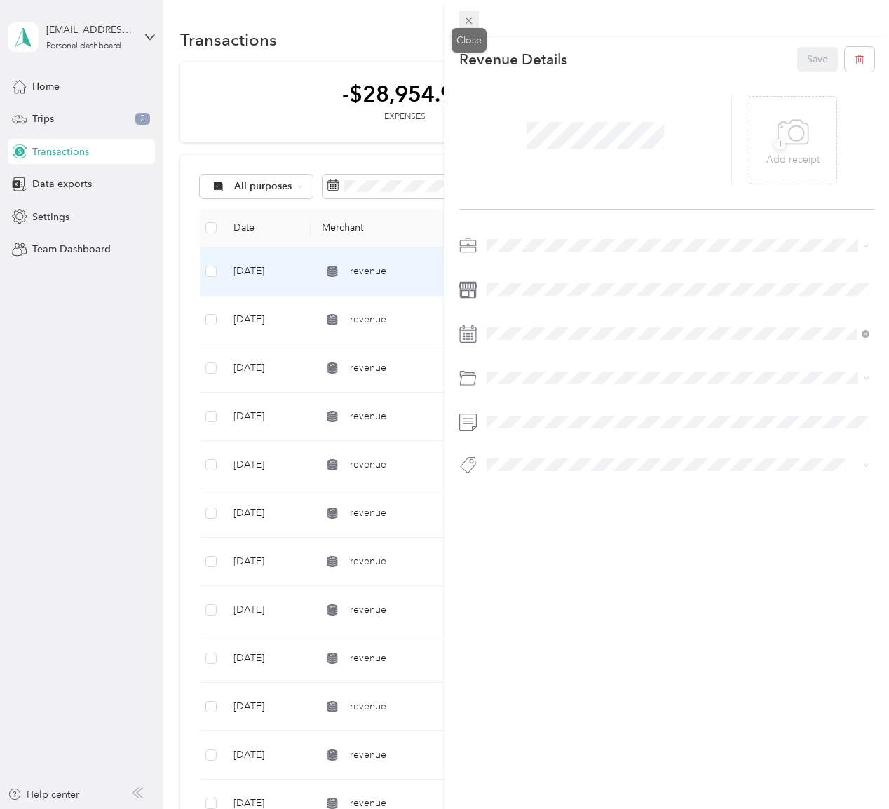
click at [470, 16] on icon at bounding box center [469, 21] width 12 height 12
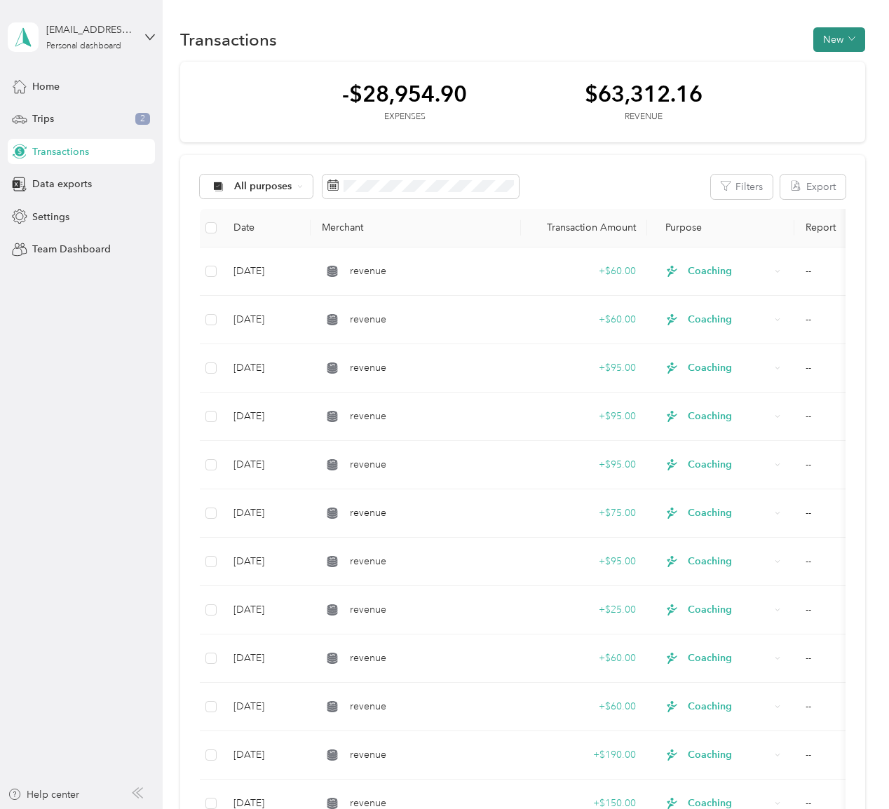
click at [839, 45] on button "New" at bounding box center [840, 39] width 52 height 25
click at [831, 94] on span "Revenue" at bounding box center [843, 90] width 39 height 15
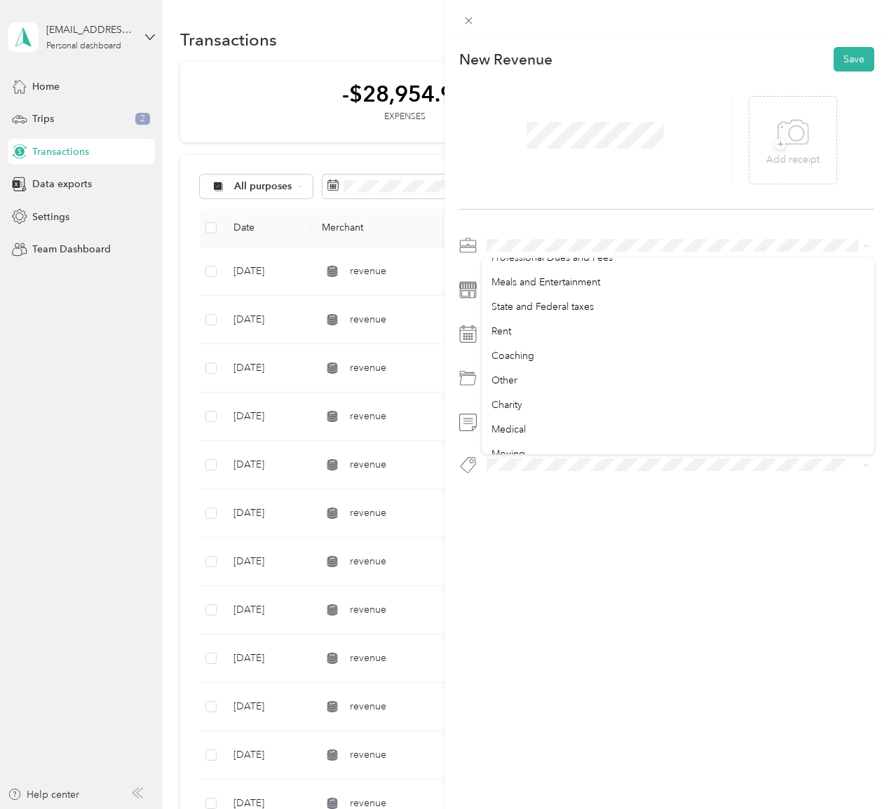
scroll to position [234, 0]
click at [623, 350] on div "Coaching" at bounding box center [678, 352] width 373 height 15
click at [607, 501] on div "Coaching" at bounding box center [678, 504] width 373 height 15
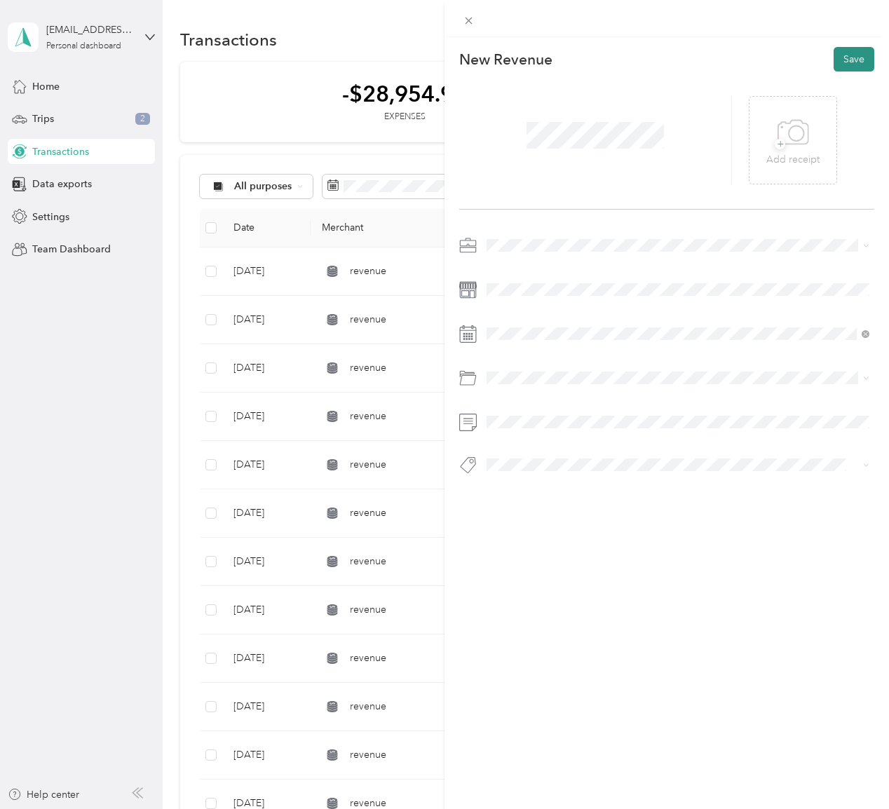
click at [862, 58] on button "Save" at bounding box center [854, 59] width 41 height 25
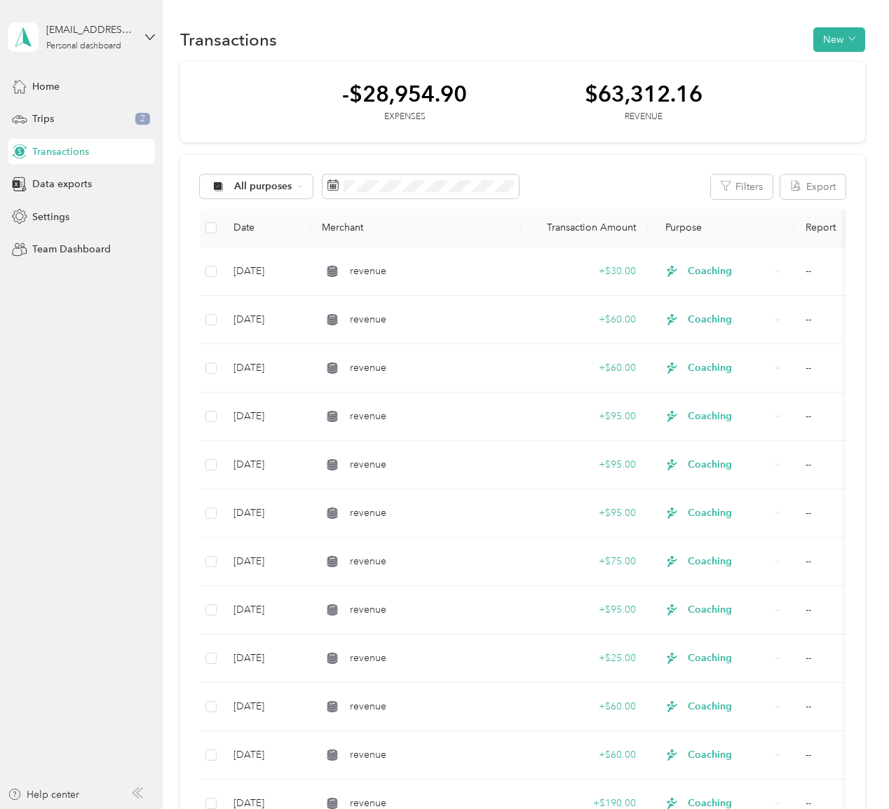
click at [874, 42] on div "Transactions New -$28,954.90 Expenses $63,312.16 Revenue All purposes Filters E…" at bounding box center [523, 795] width 720 height 1590
click at [856, 43] on span "button" at bounding box center [852, 40] width 7 height 12
click at [854, 83] on span "Revenue" at bounding box center [843, 90] width 39 height 15
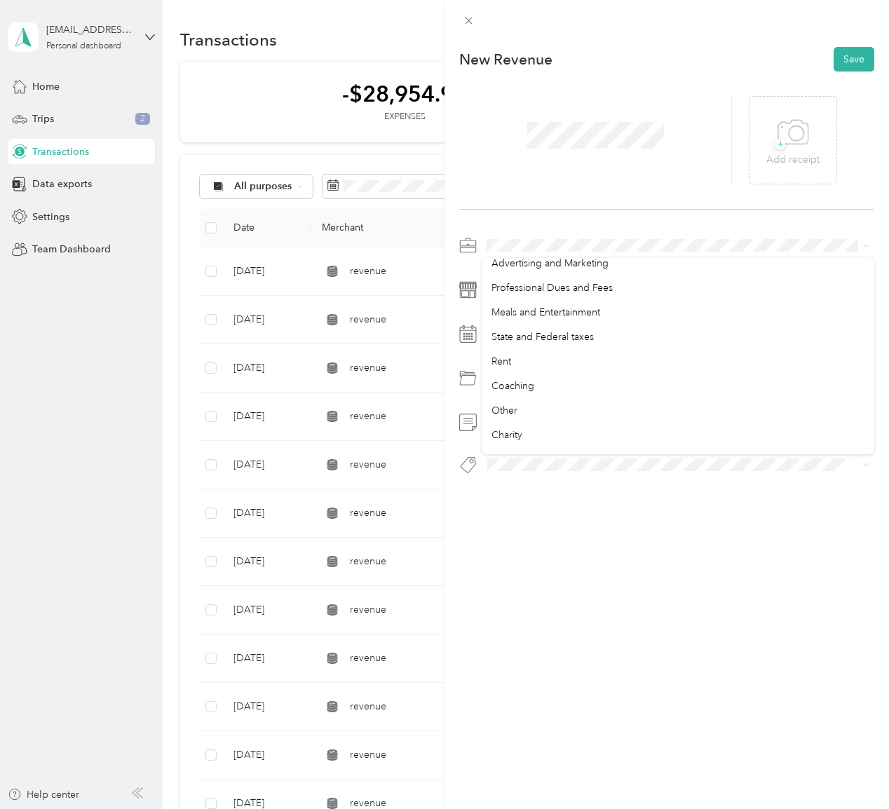
scroll to position [216, 0]
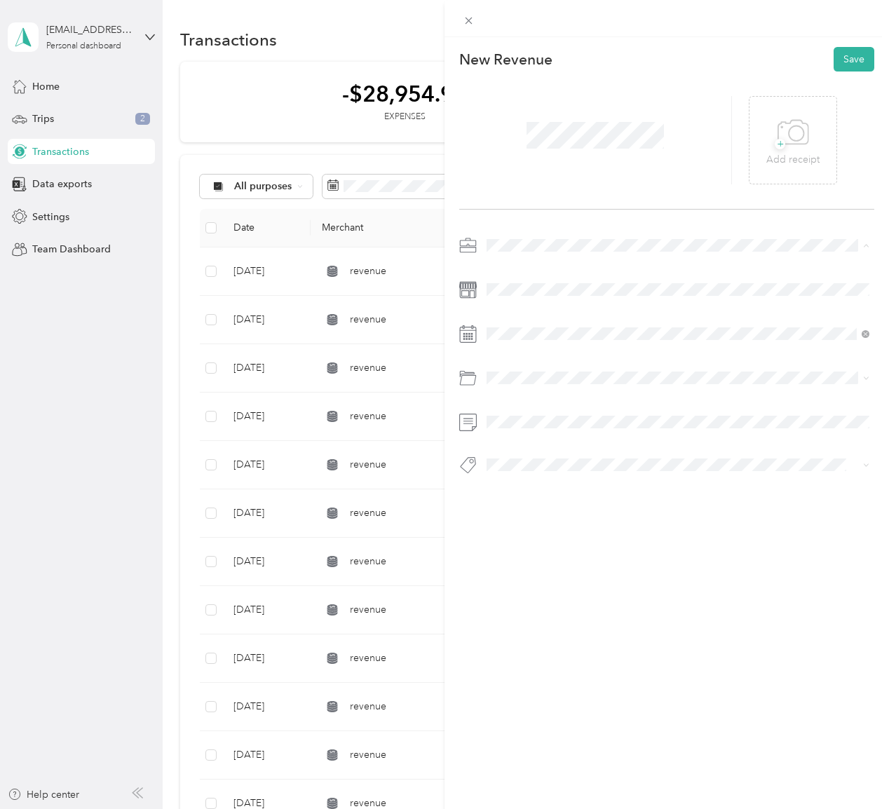
click at [628, 365] on li "Coaching" at bounding box center [678, 373] width 393 height 25
click at [598, 504] on div "Coaching" at bounding box center [678, 508] width 373 height 15
click at [859, 67] on button "Save" at bounding box center [854, 59] width 41 height 25
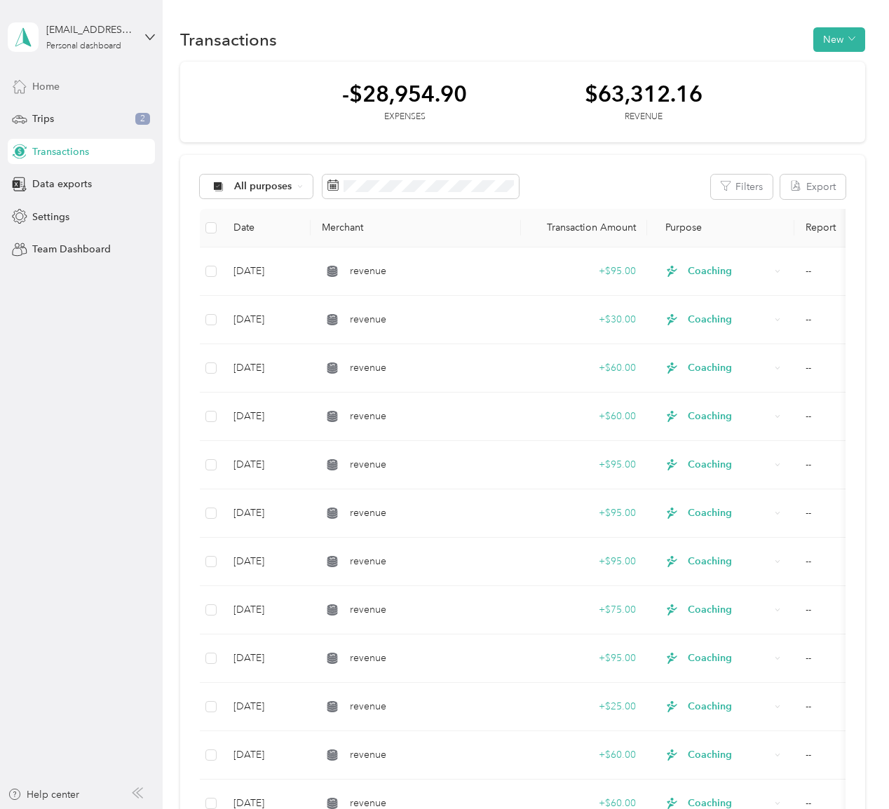
click at [67, 80] on div "Home" at bounding box center [81, 86] width 147 height 25
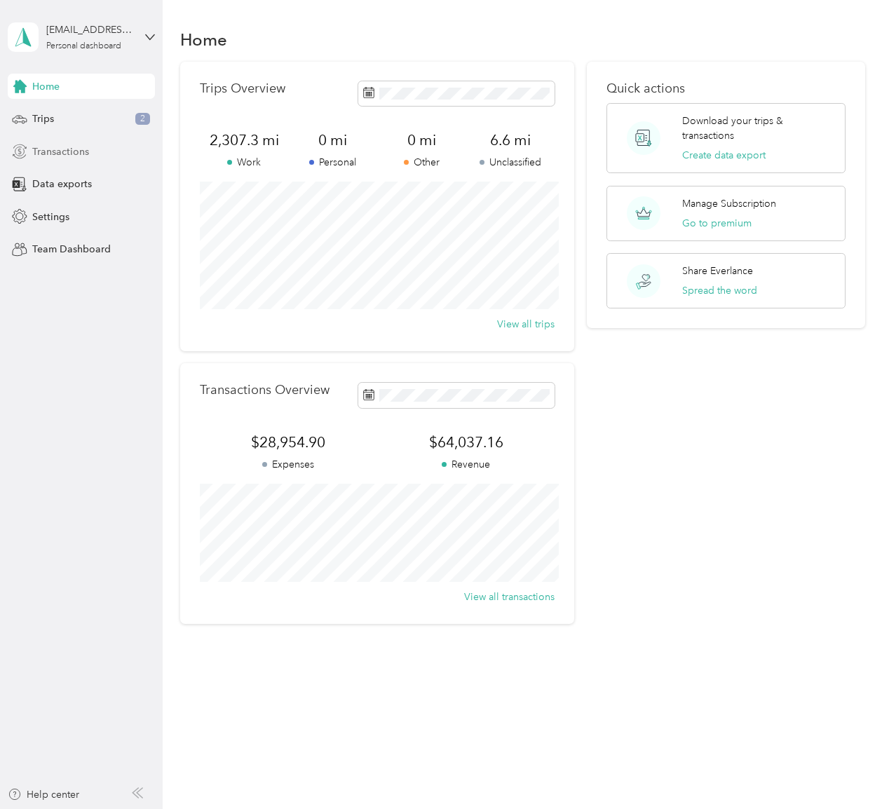
click at [68, 150] on span "Transactions" at bounding box center [60, 151] width 57 height 15
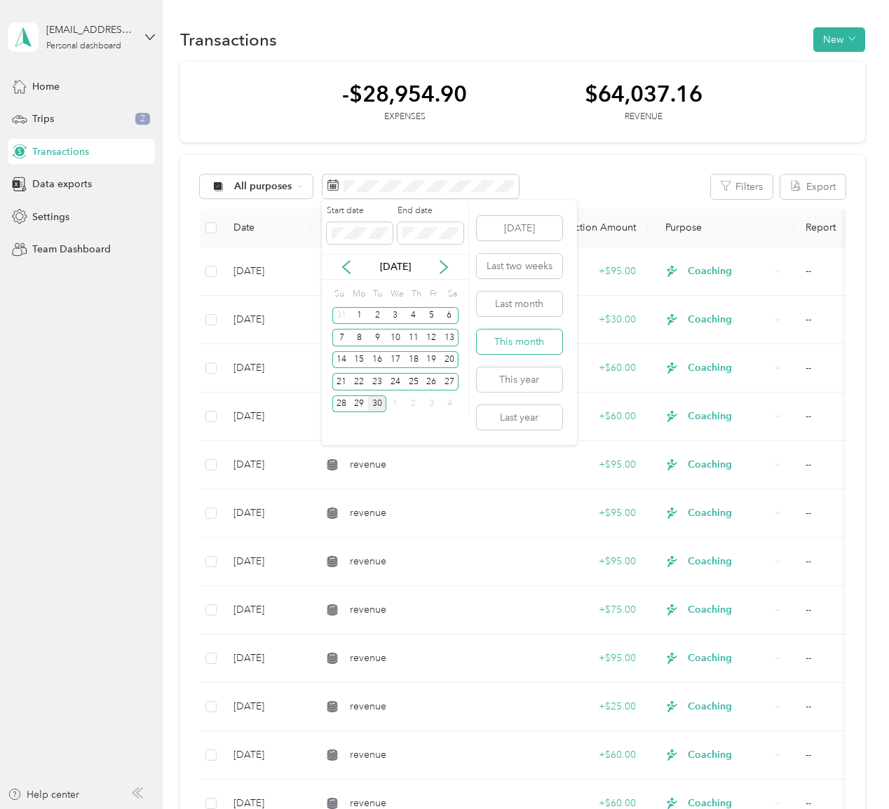
click at [525, 342] on button "This month" at bounding box center [520, 342] width 86 height 25
